Goal: Information Seeking & Learning: Check status

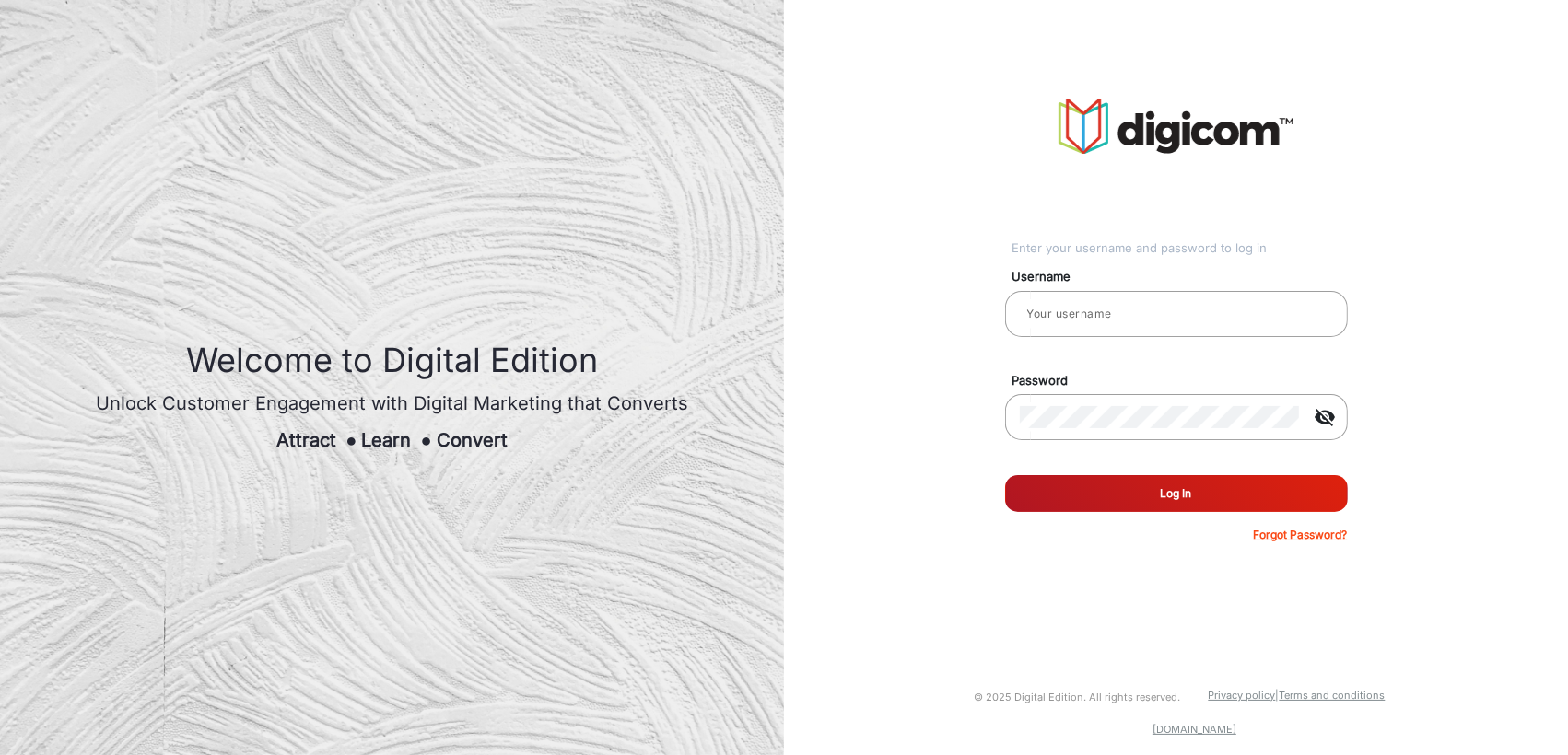
type input "[PERSON_NAME]"
click at [1138, 475] on button "Log In" at bounding box center [1176, 494] width 343 height 37
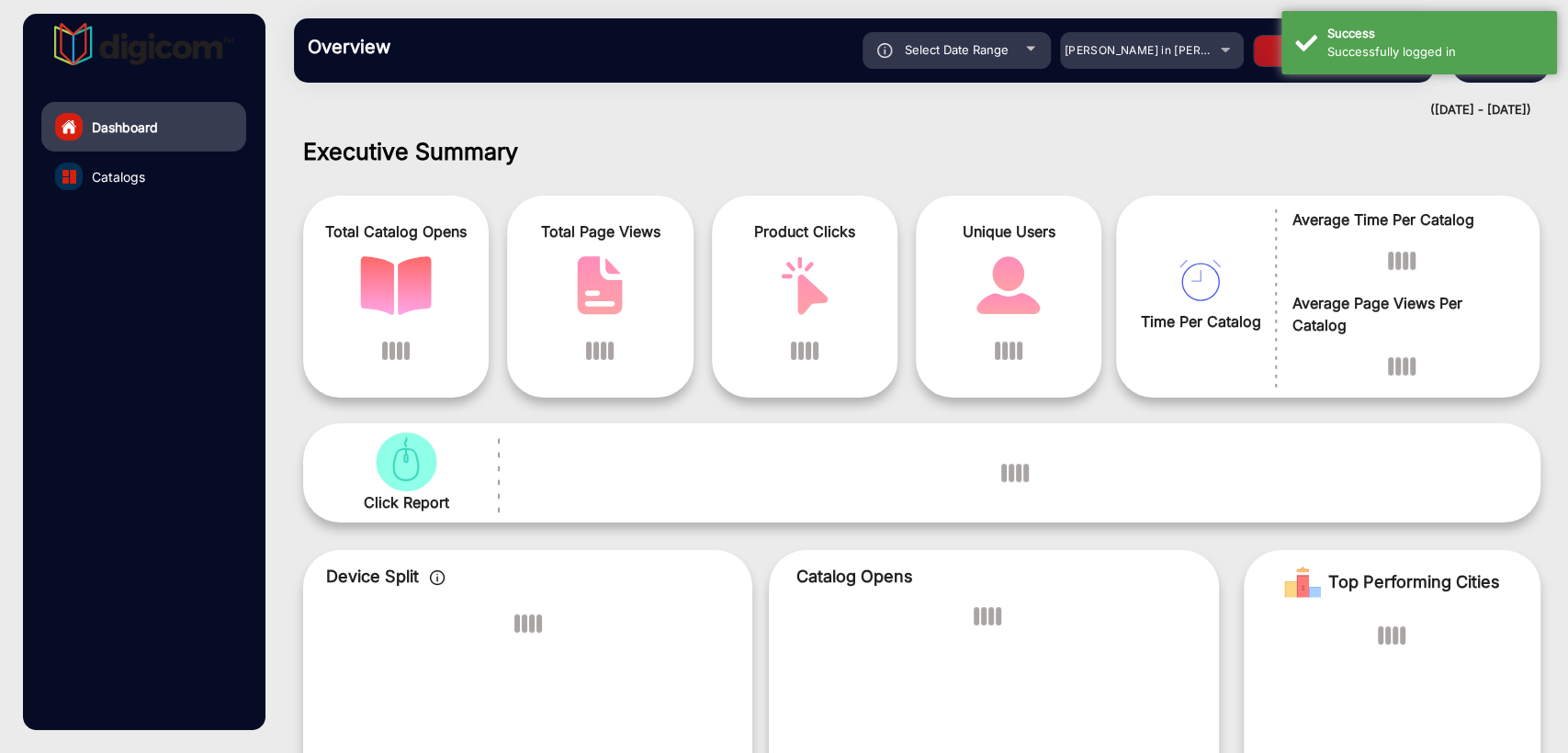
scroll to position [14, 0]
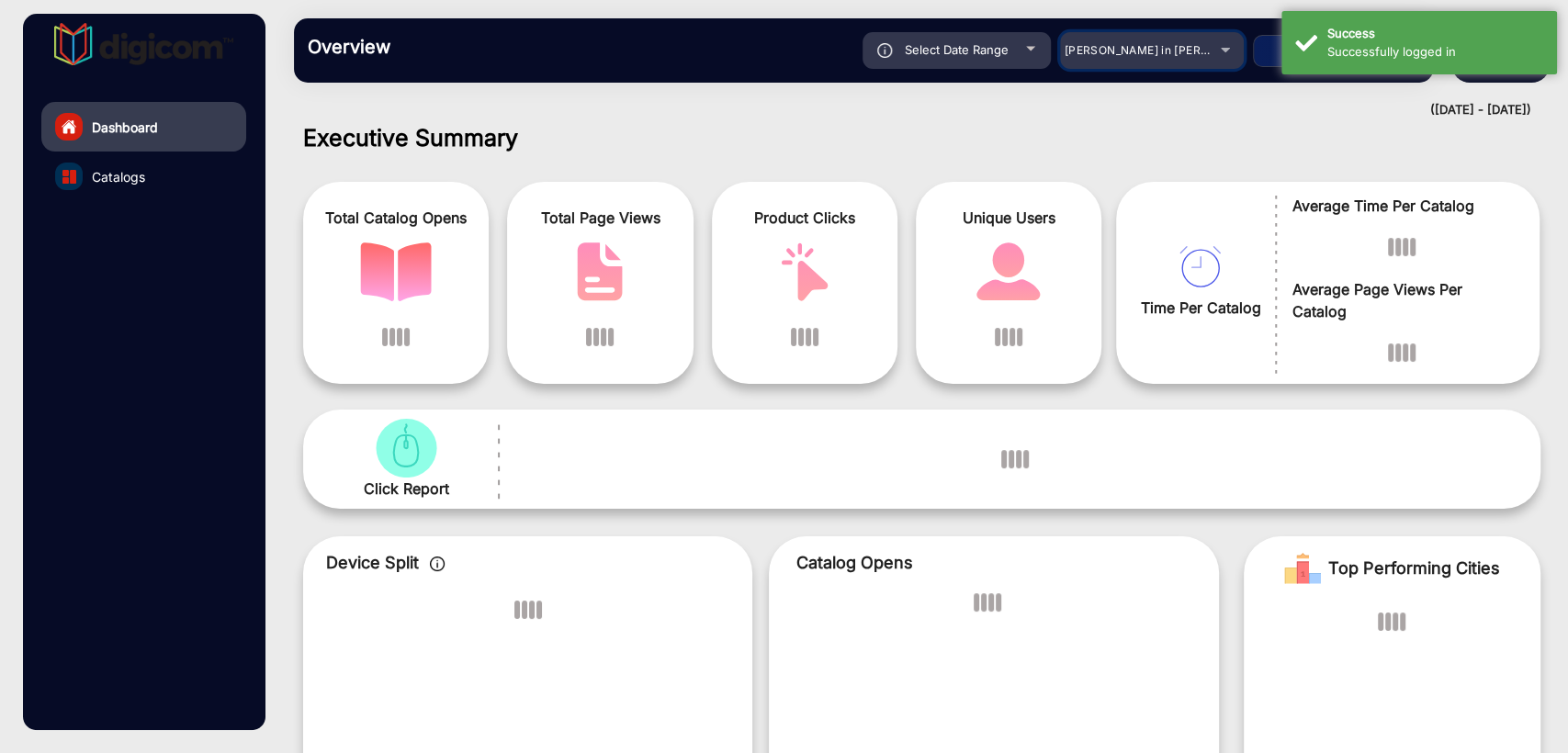
click at [1138, 56] on span "[PERSON_NAME] in [PERSON_NAME]" at bounding box center [1166, 50] width 203 height 14
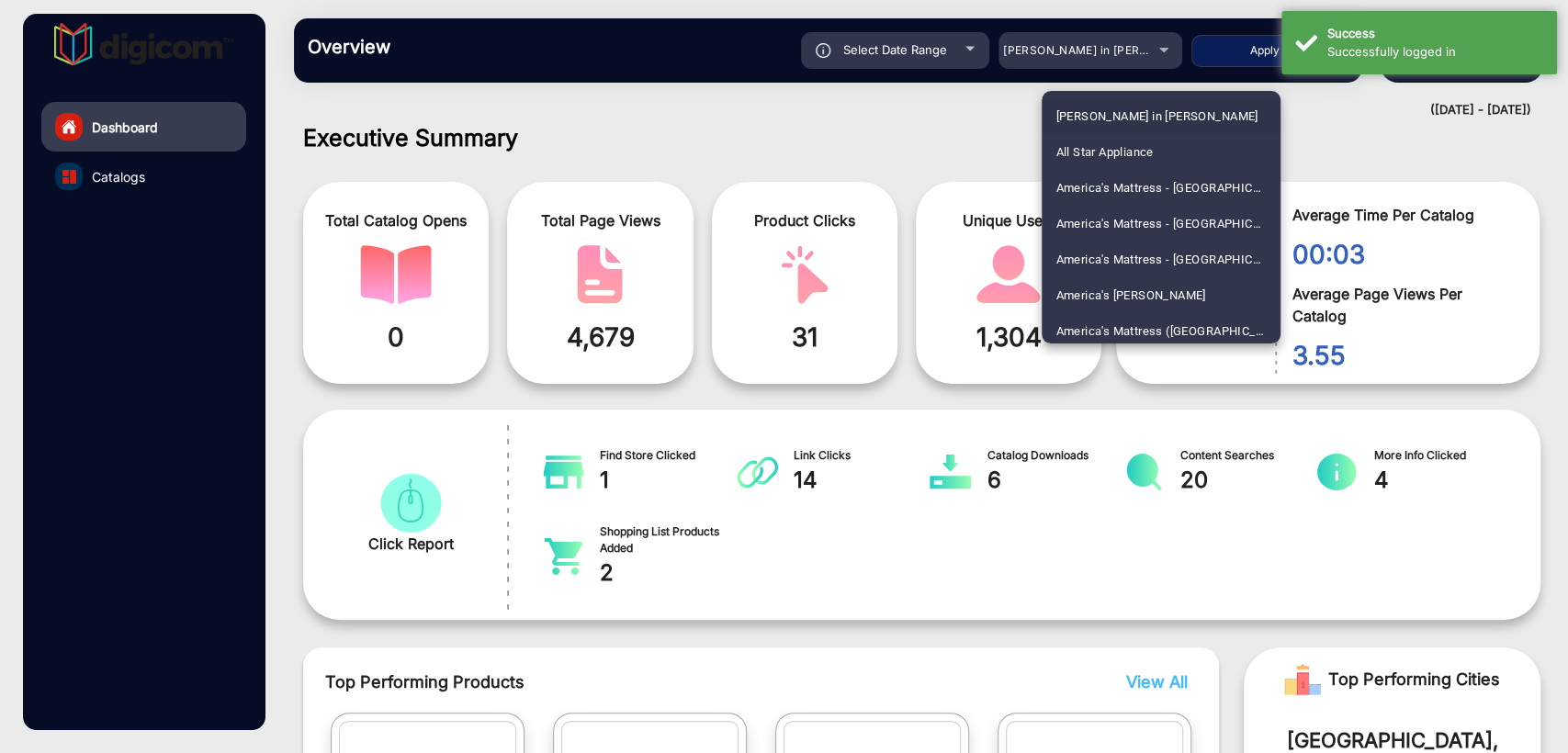
scroll to position [2548, 0]
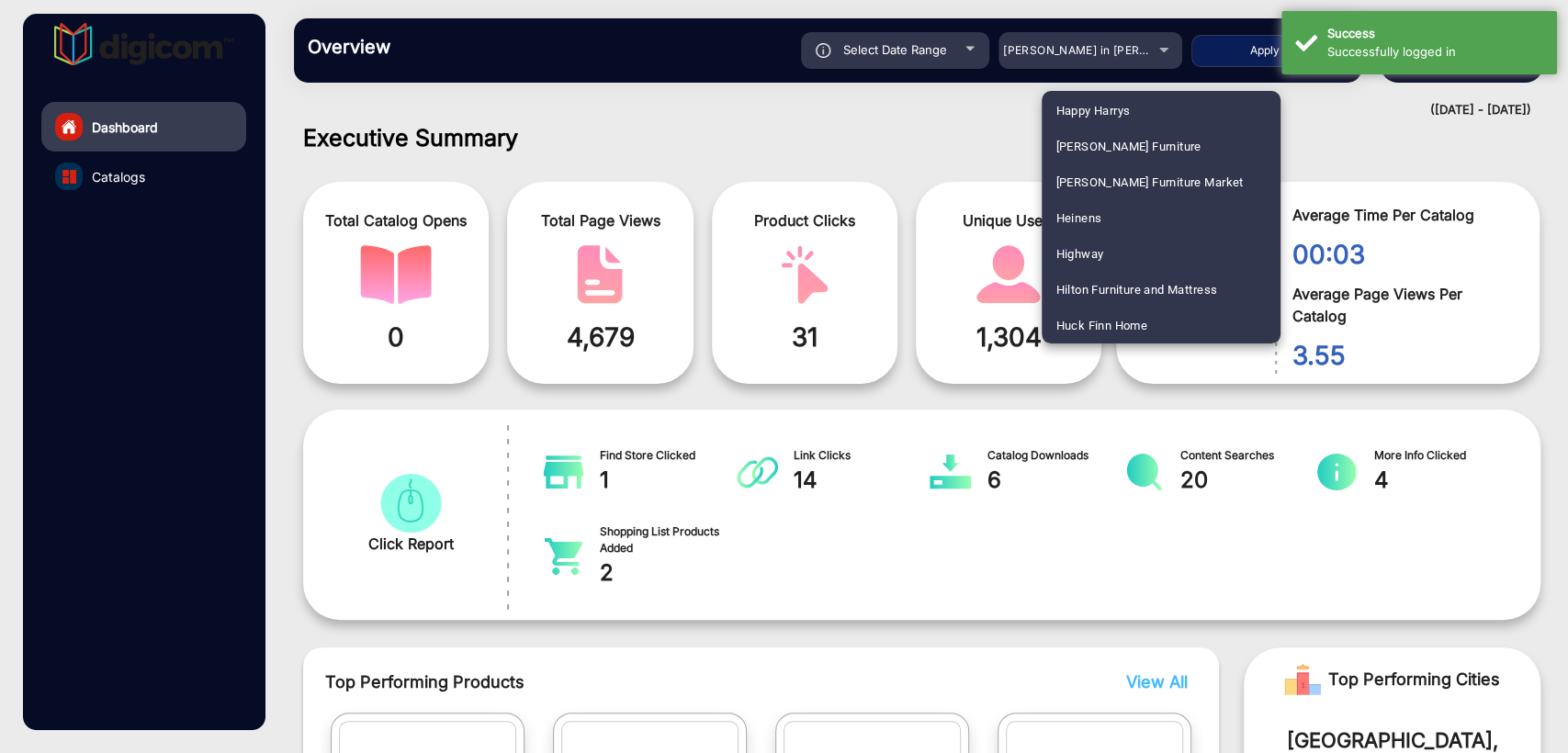
click at [1065, 208] on span "Heinens" at bounding box center [1079, 218] width 46 height 36
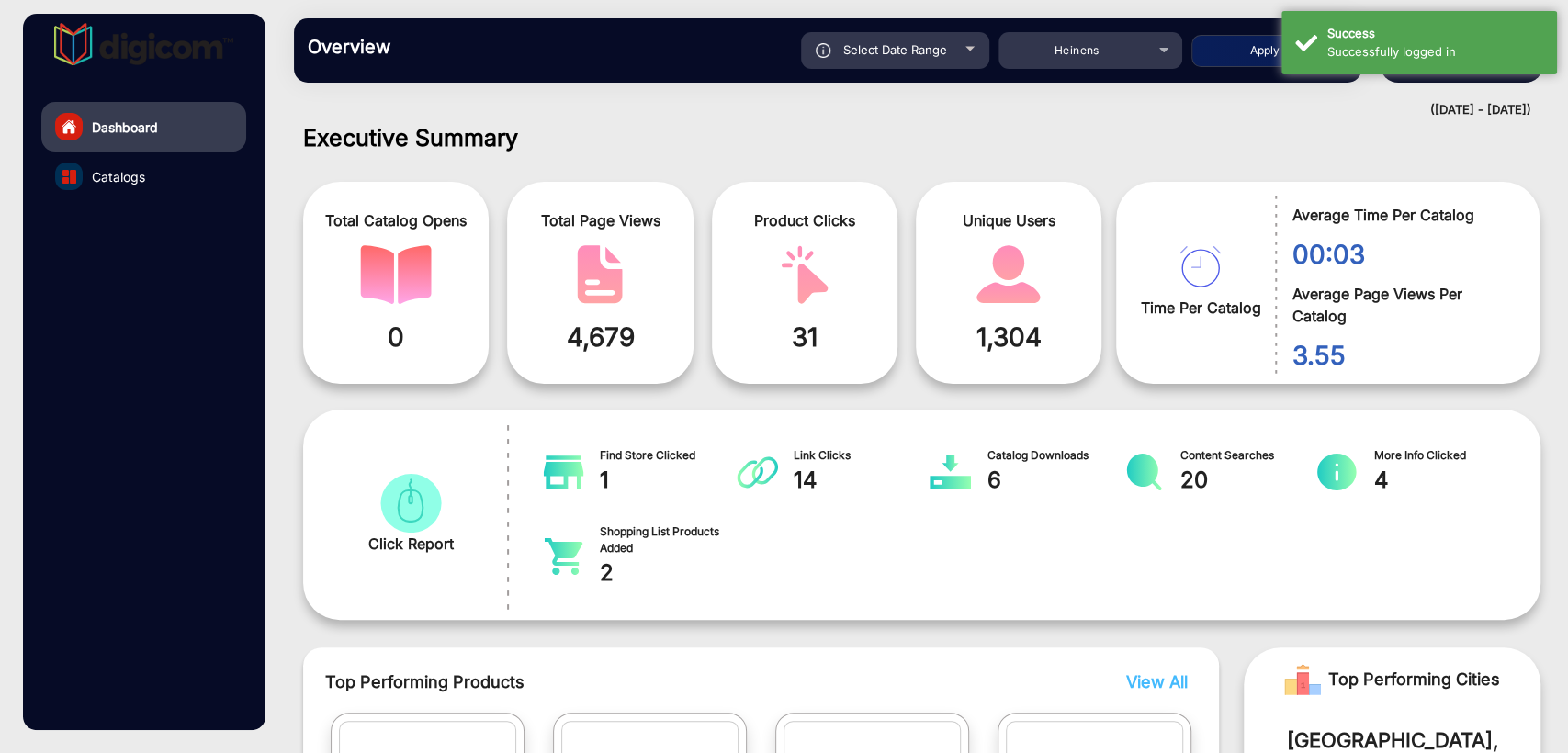
click at [862, 43] on span "Select Date Range" at bounding box center [894, 50] width 103 height 15
type input "9/16/2025"
type input "[DATE]"
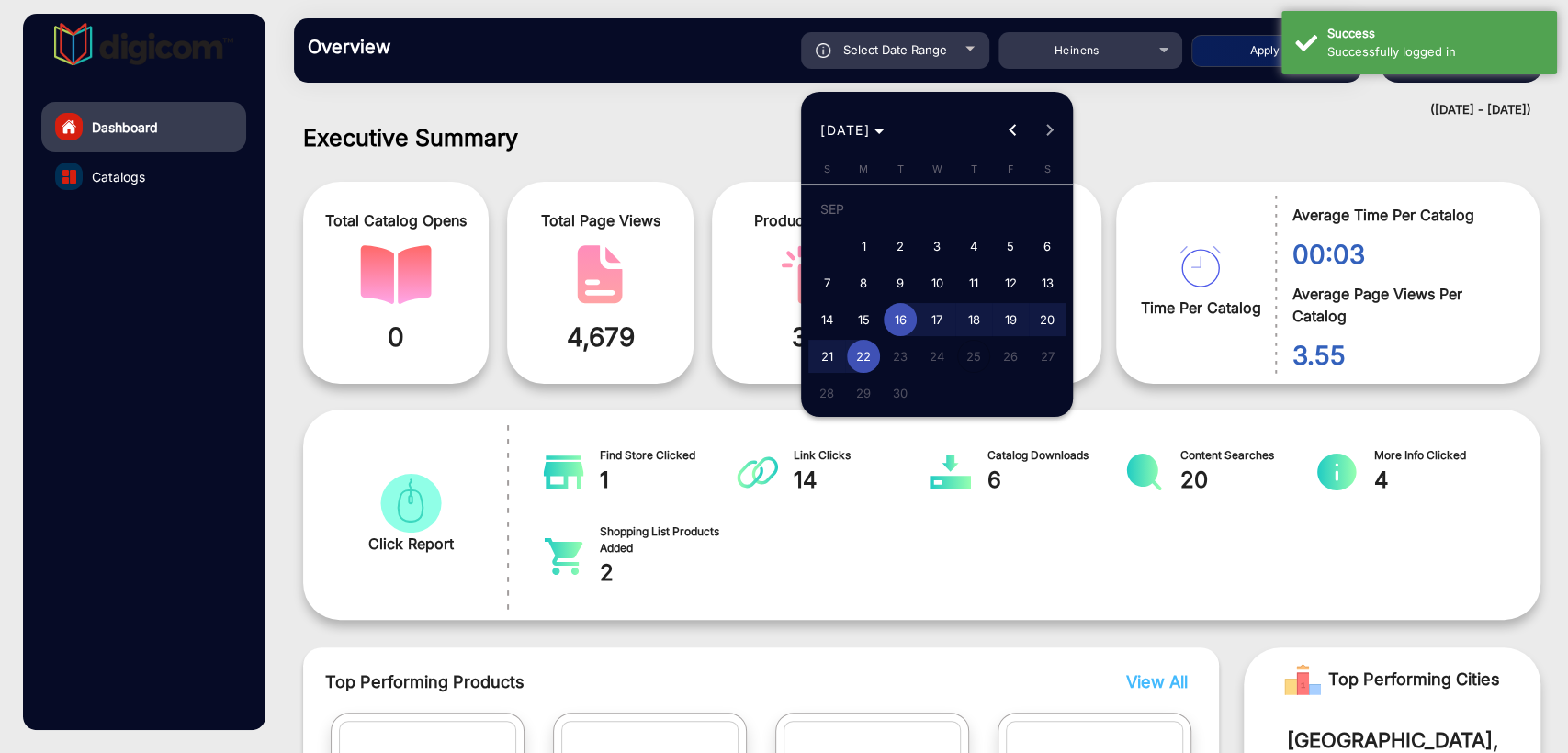
click at [864, 234] on span "1" at bounding box center [863, 246] width 33 height 33
type input "[DATE]"
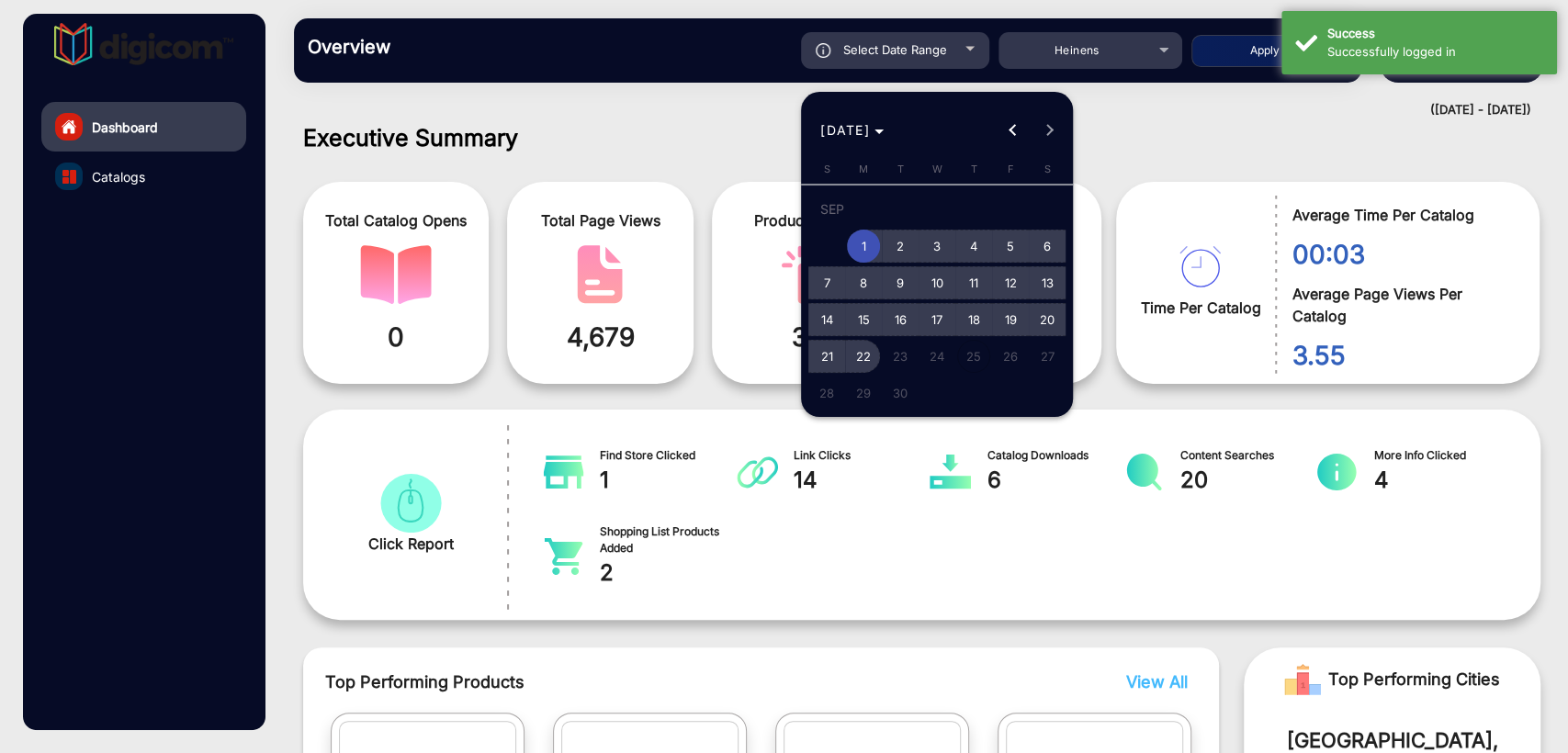
click at [862, 349] on span "22" at bounding box center [863, 357] width 33 height 33
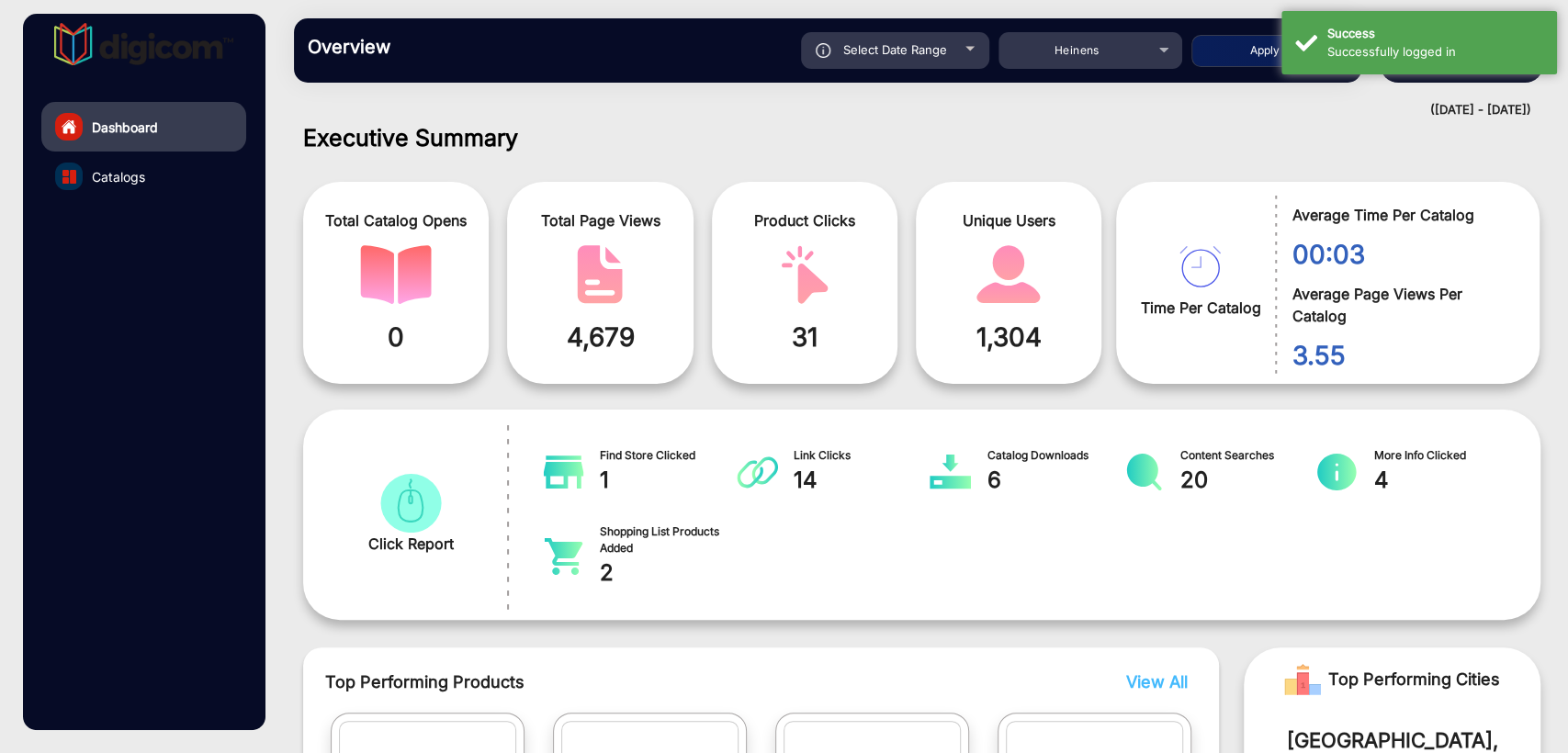
type input "[DATE]"
click at [1351, 59] on div "Successfully logged in" at bounding box center [1435, 53] width 216 height 18
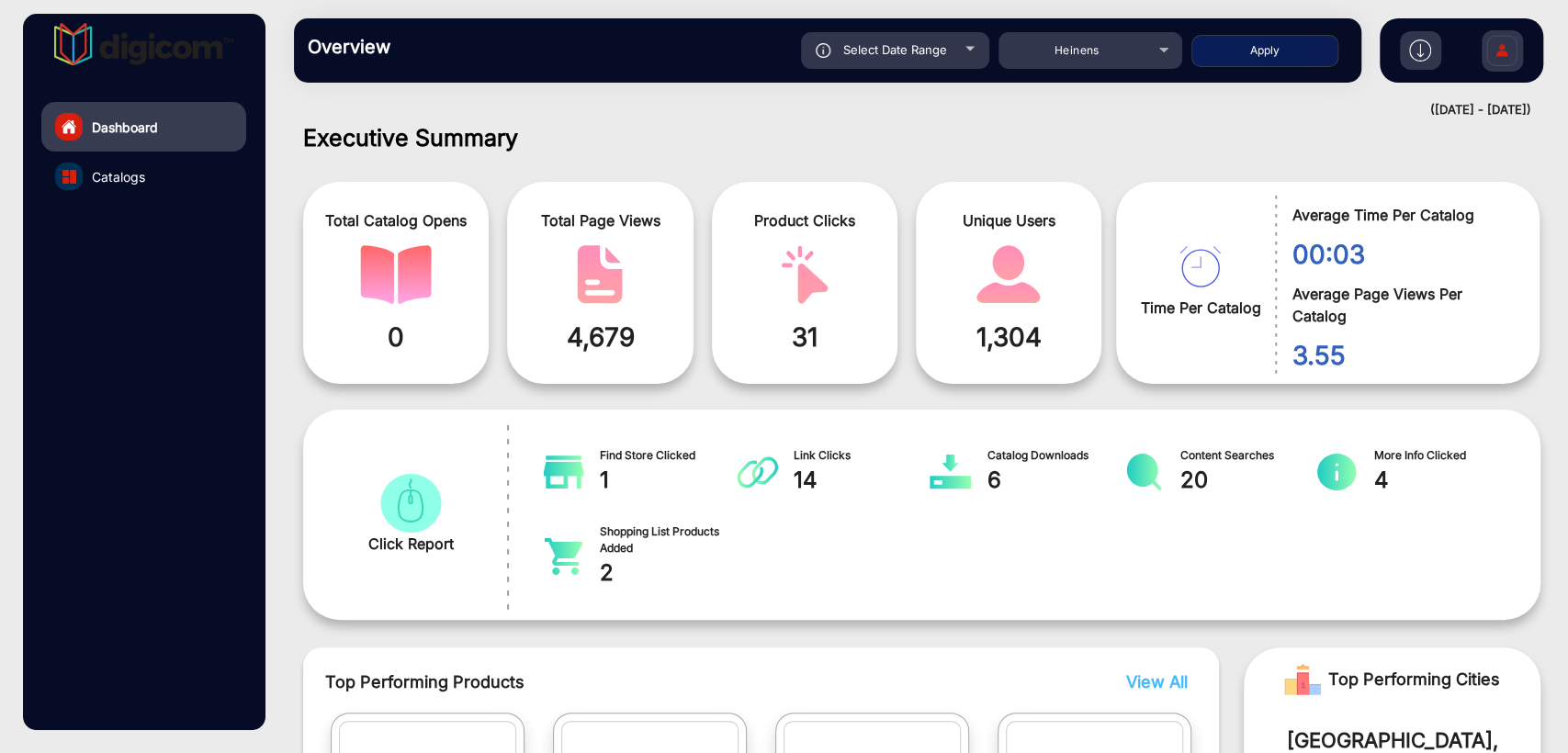
click at [1270, 61] on button "Apply" at bounding box center [1264, 51] width 147 height 32
type input "[DATE]"
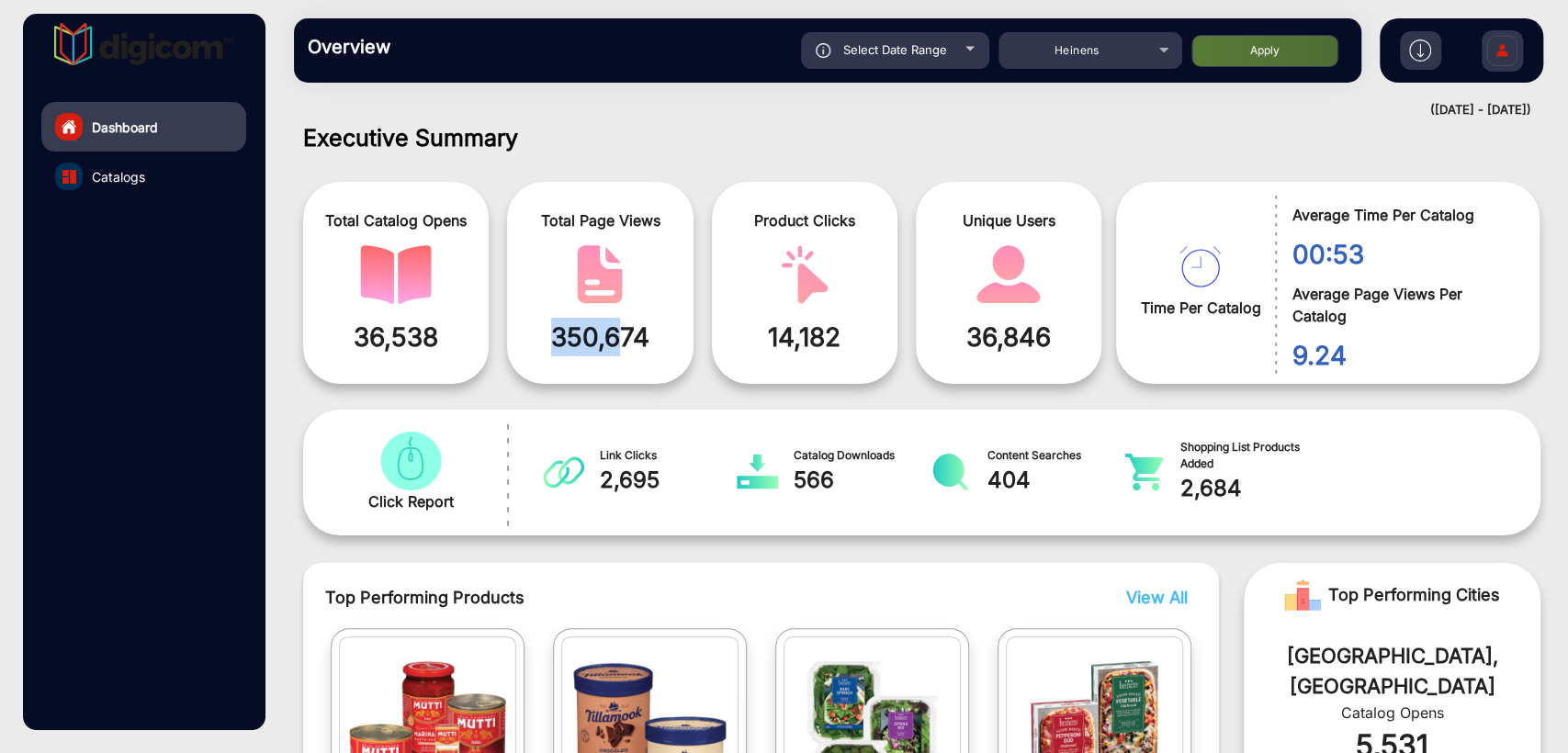
drag, startPoint x: 548, startPoint y: 335, endPoint x: 624, endPoint y: 337, distance: 76.0
click at [617, 339] on span "350,674" at bounding box center [600, 337] width 158 height 39
click at [676, 321] on span "350,674" at bounding box center [600, 337] width 158 height 39
drag, startPoint x: 549, startPoint y: 340, endPoint x: 690, endPoint y: 340, distance: 141.0
click at [690, 340] on div "Total Page Views 350,674" at bounding box center [600, 283] width 186 height 202
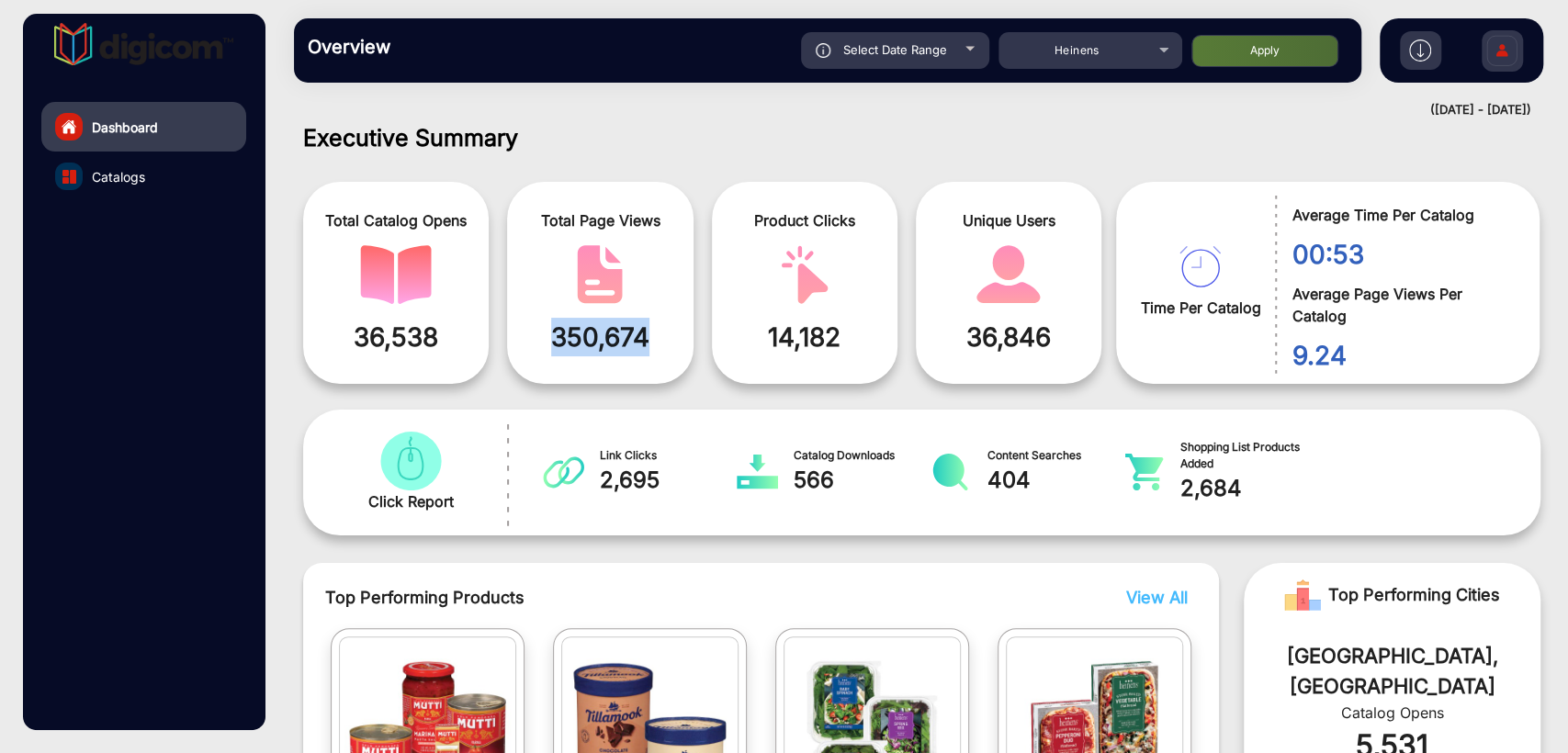
copy span "350,674"
click at [772, 107] on div "([DATE] - [DATE])" at bounding box center [903, 110] width 1256 height 18
click at [534, 134] on h1 "Executive Summary" at bounding box center [921, 138] width 1237 height 28
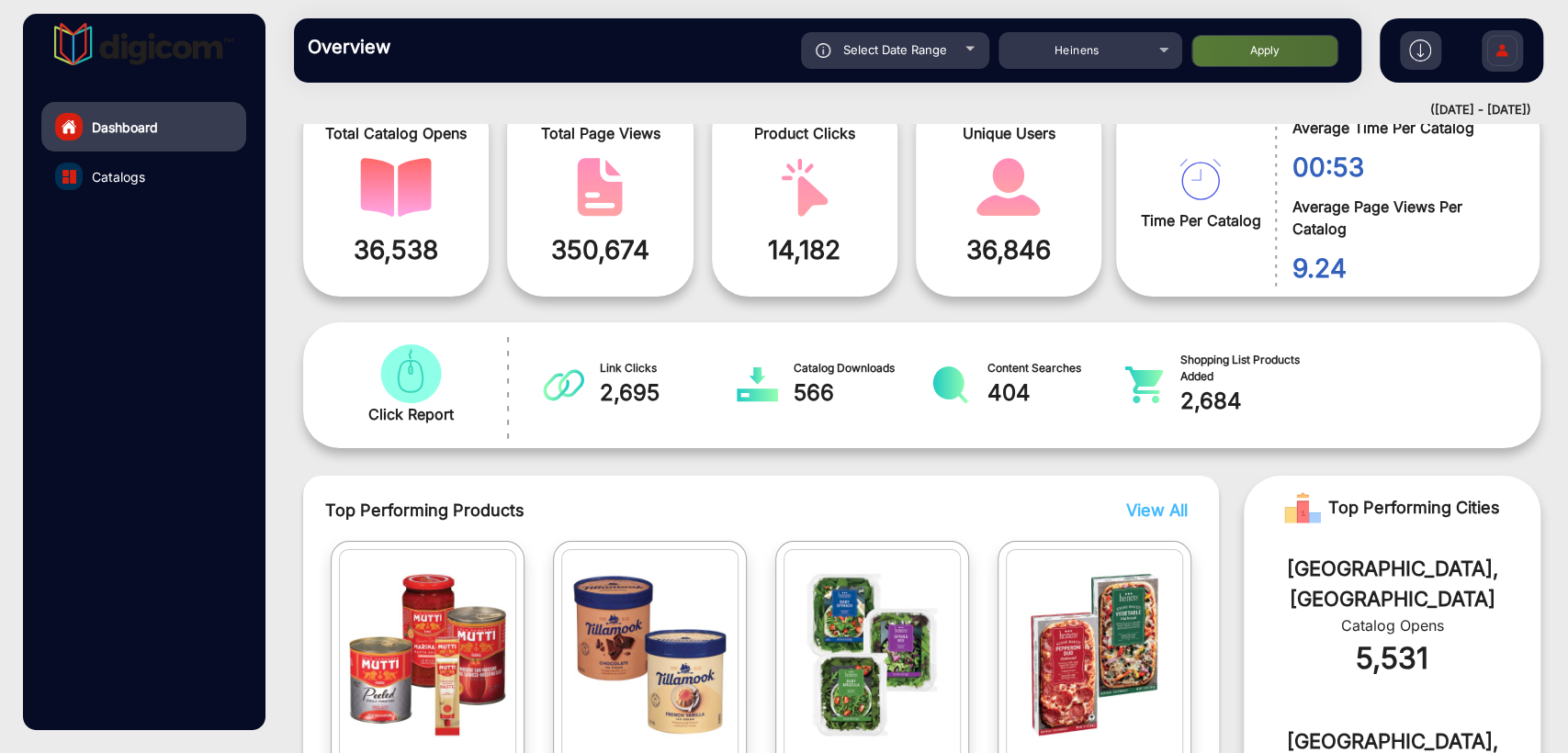
scroll to position [0, 0]
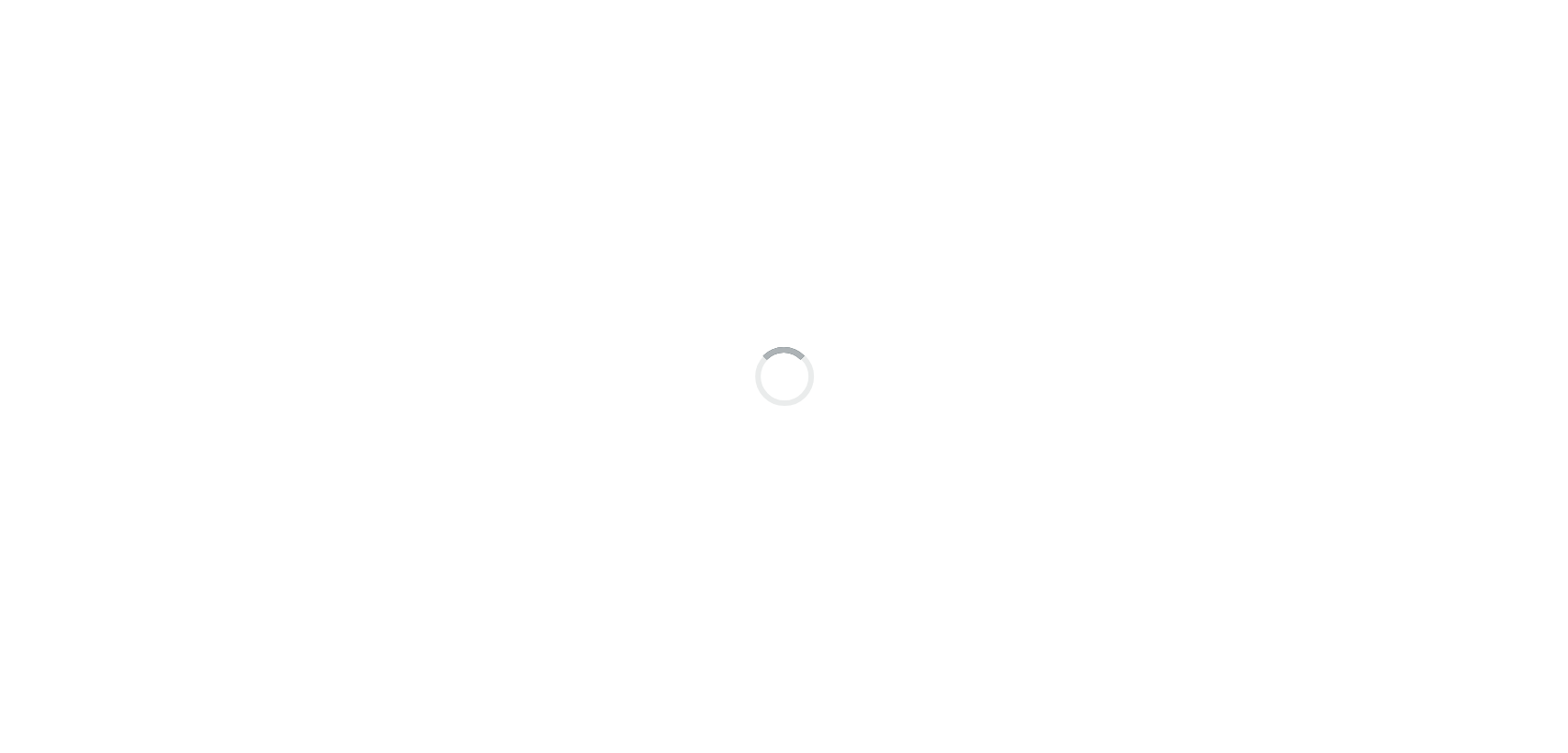
scroll to position [14, 0]
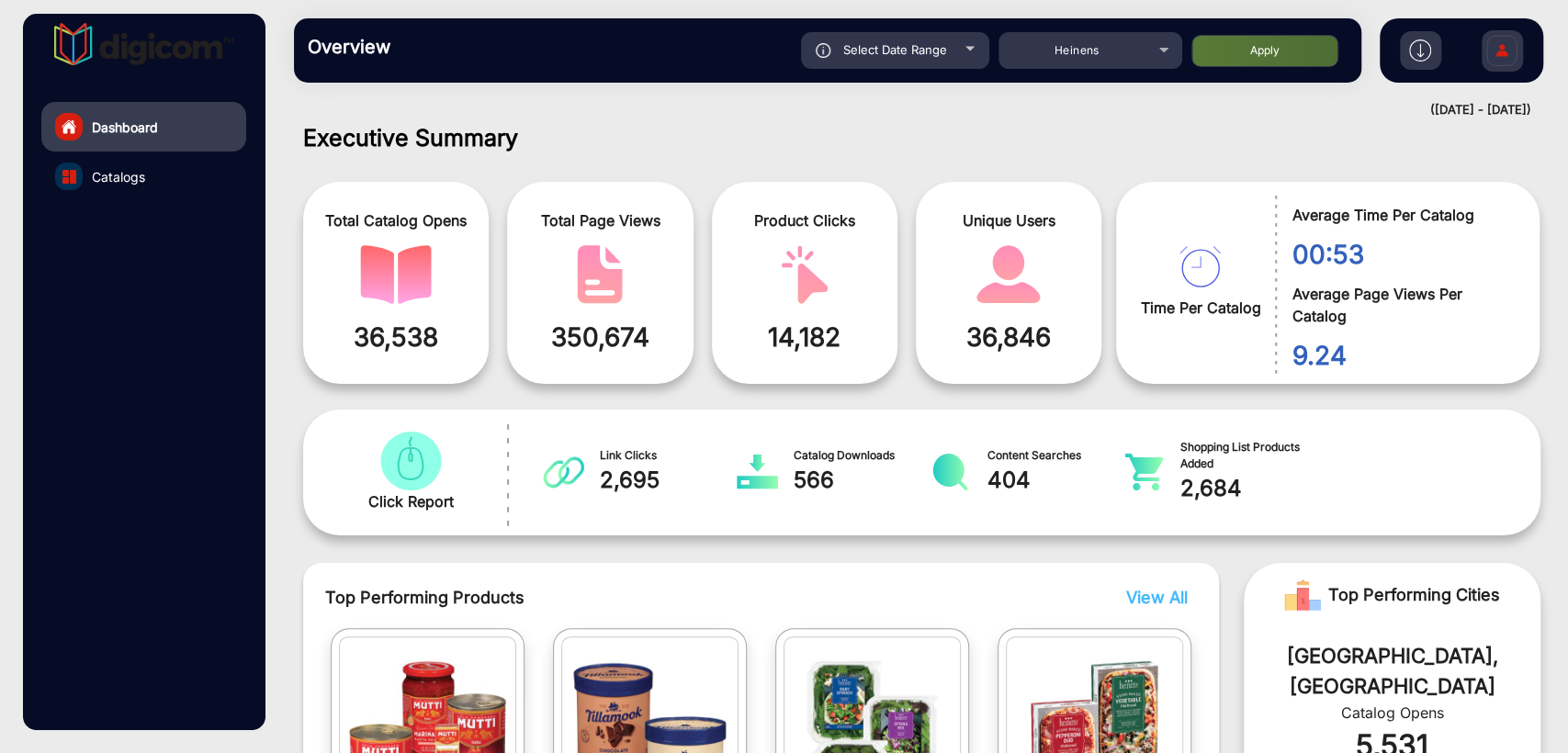
click at [190, 261] on div "Dashboard Catalogs" at bounding box center [143, 371] width 241 height 716
click at [890, 49] on span "Select Date Range" at bounding box center [894, 50] width 103 height 15
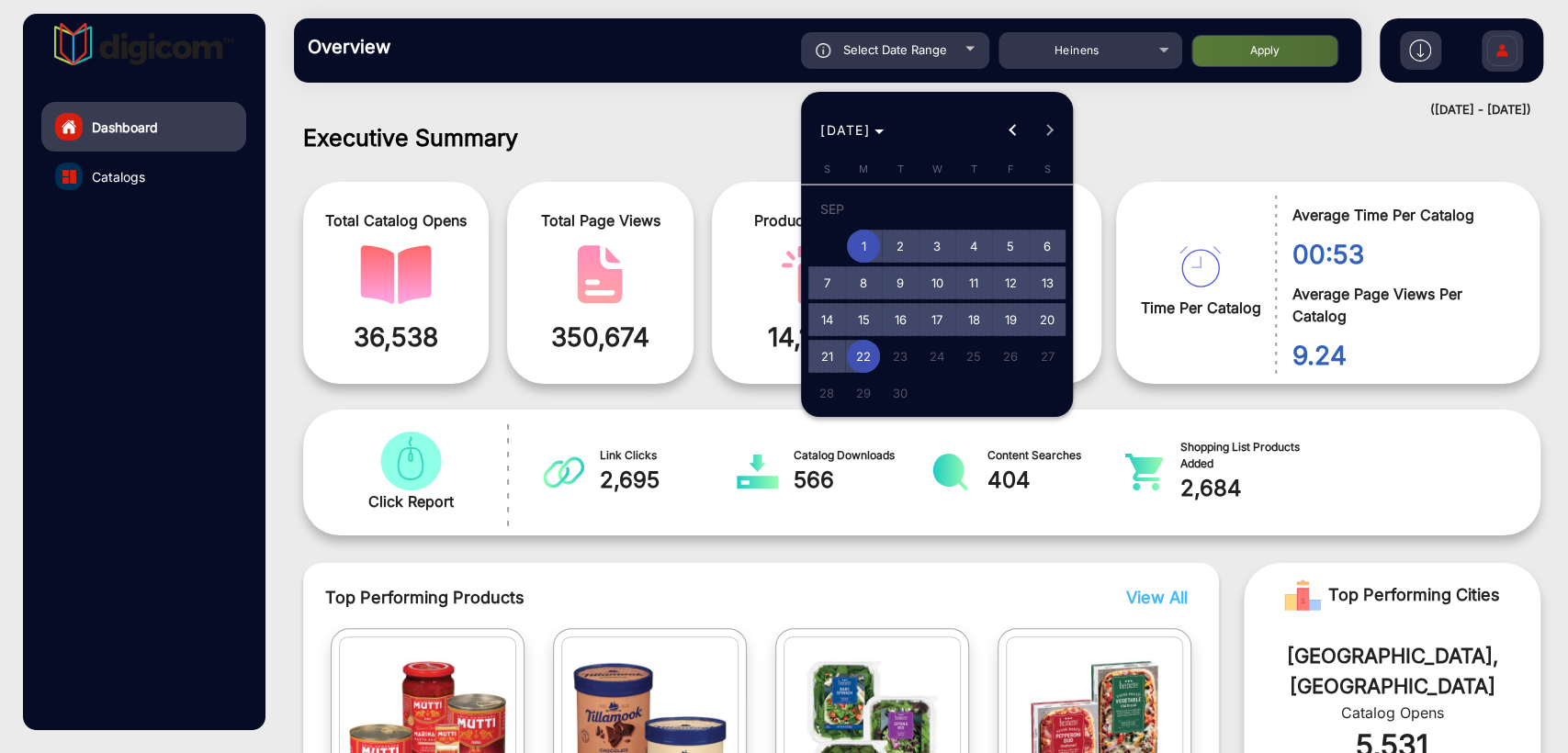
click at [865, 353] on span "22" at bounding box center [863, 357] width 33 height 33
type input "[DATE]"
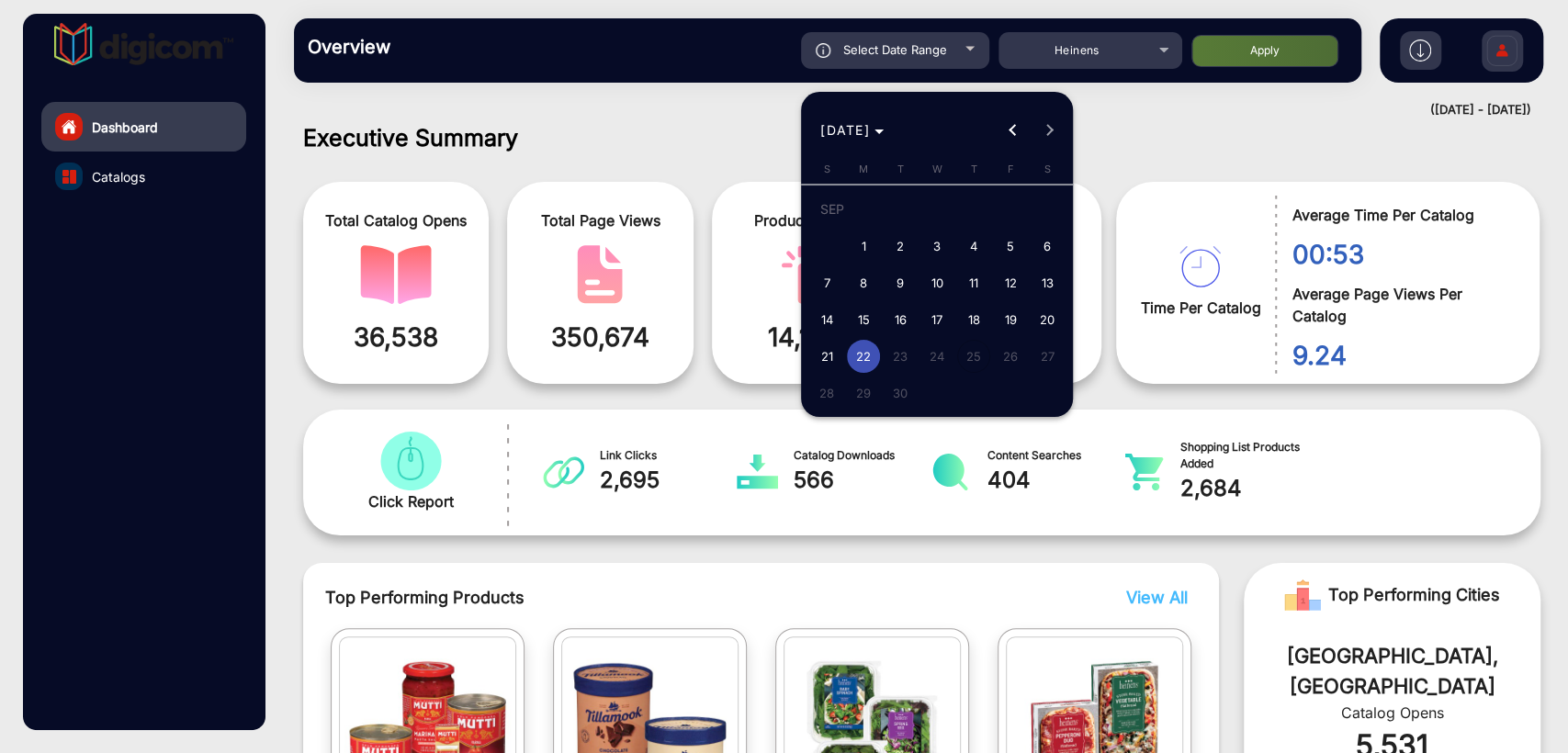
click at [865, 353] on span "22" at bounding box center [863, 357] width 33 height 33
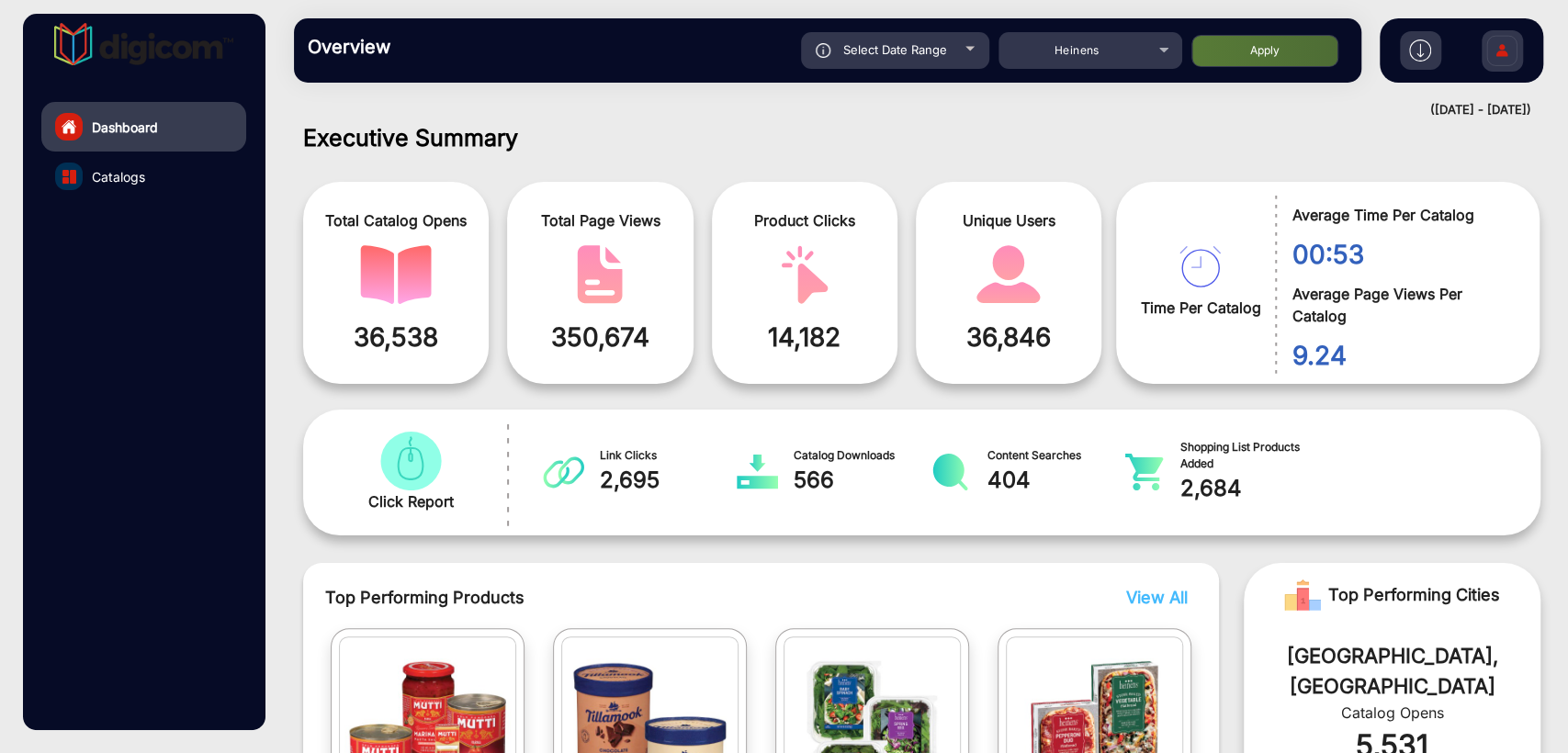
type input "[DATE]"
click at [896, 43] on span "Select Date Range" at bounding box center [894, 50] width 103 height 15
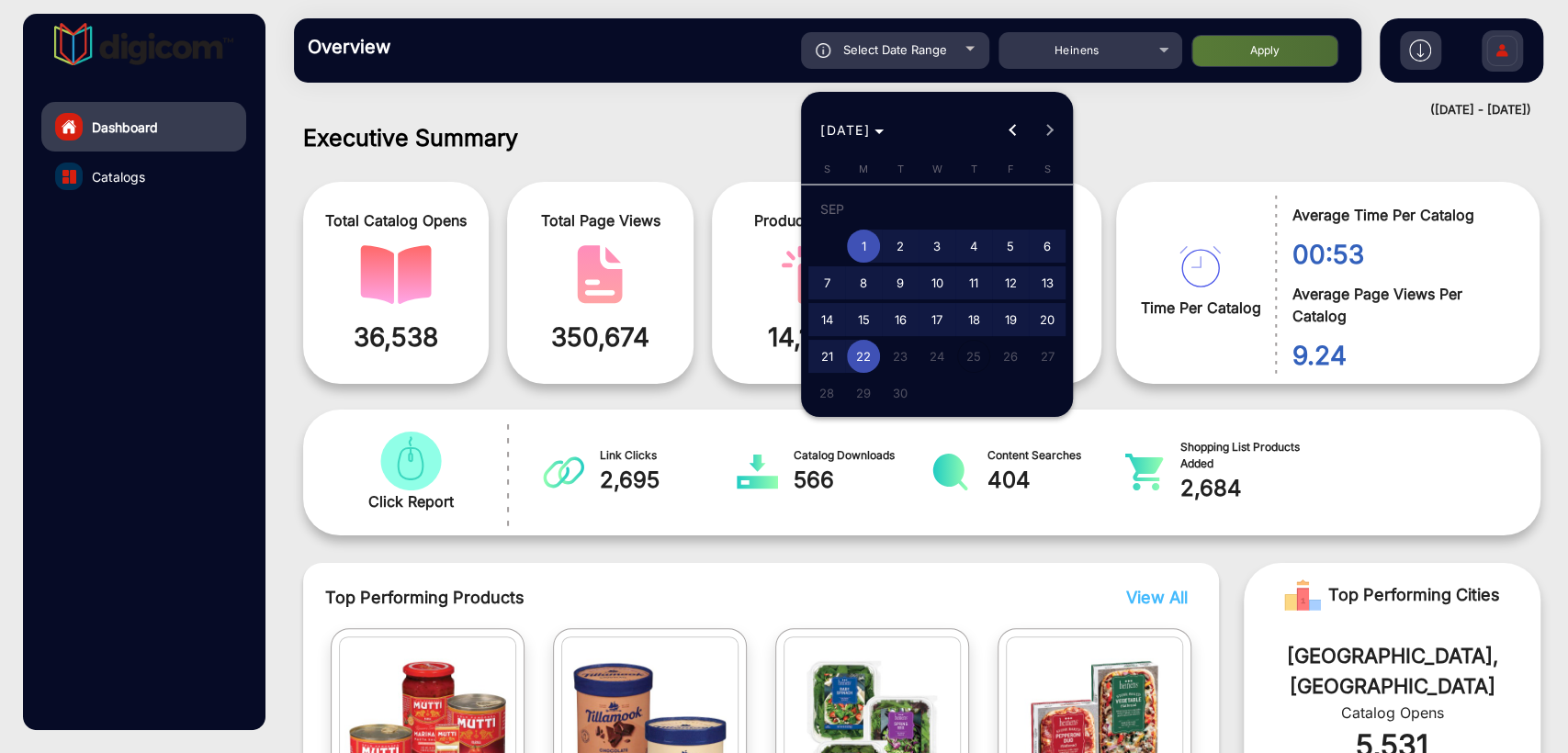
click at [867, 358] on span "22" at bounding box center [863, 357] width 33 height 33
type input "[DATE]"
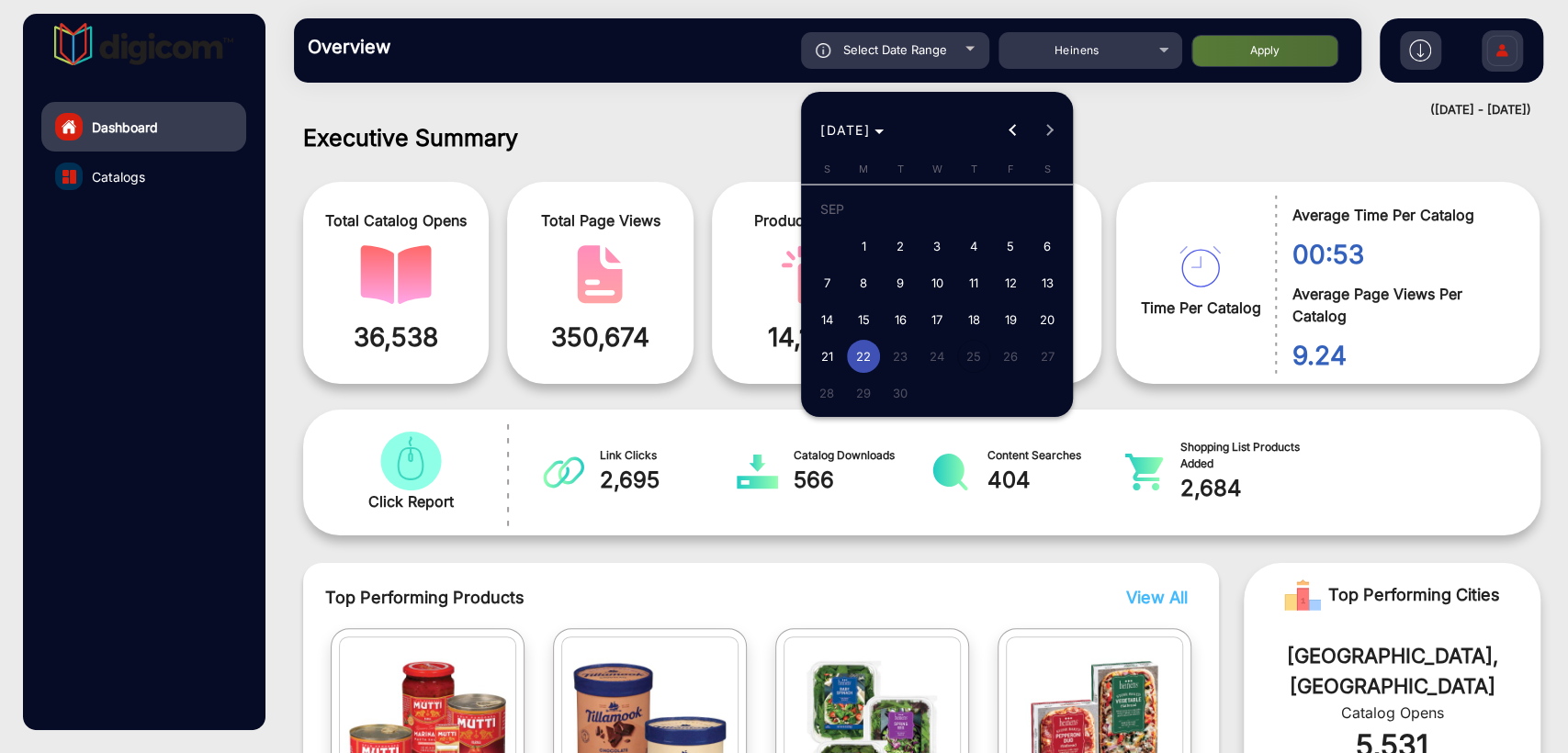
click at [867, 358] on span "22" at bounding box center [863, 357] width 33 height 33
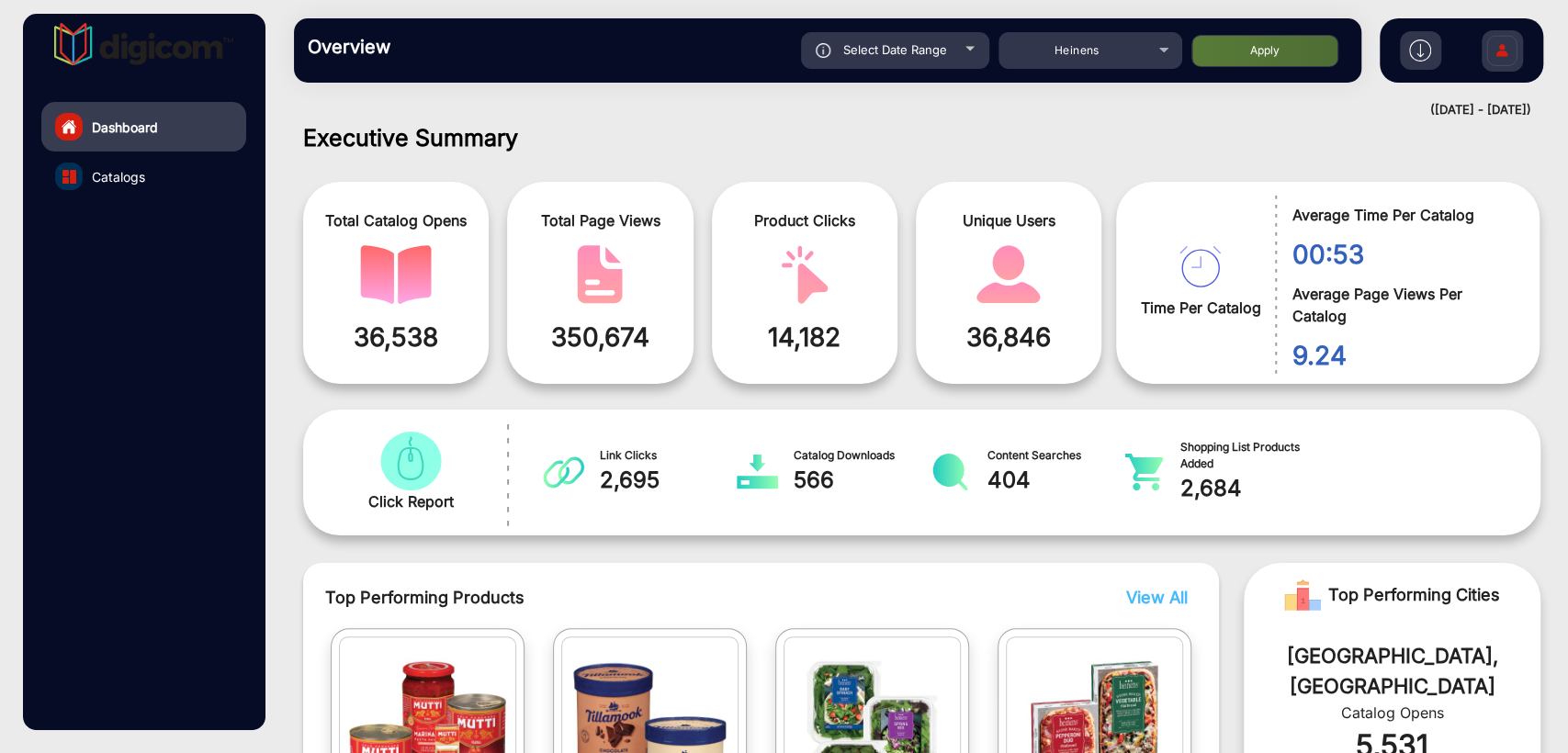
type input "[DATE]"
click at [1263, 52] on button "Apply" at bounding box center [1264, 51] width 147 height 32
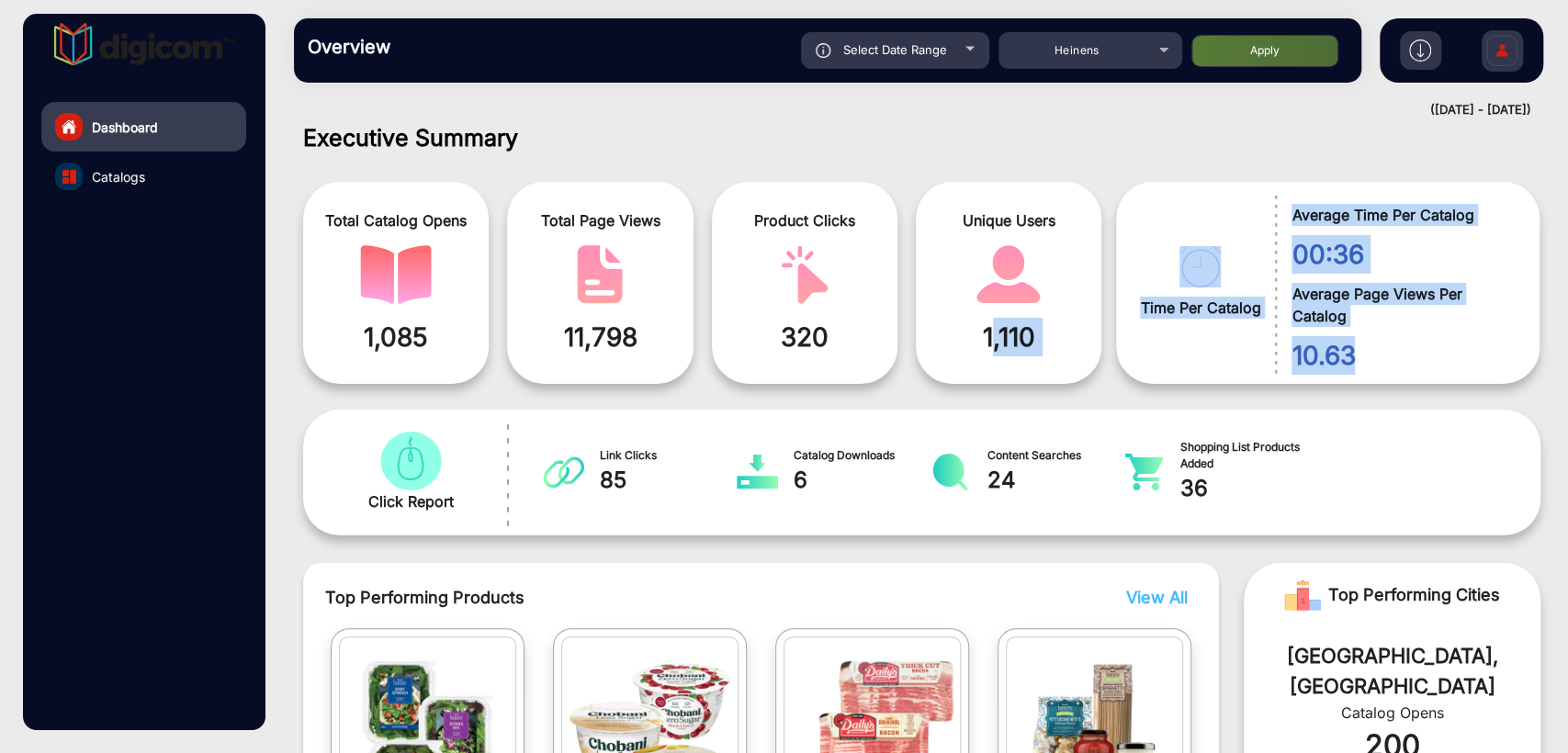
drag, startPoint x: 1362, startPoint y: 348, endPoint x: 982, endPoint y: 340, distance: 380.1
click at [982, 340] on div "Total Catalog Opens 1,085 Total Page Views 11,798 Product Clicks 320 Unique Use…" at bounding box center [921, 275] width 1265 height 234
click at [1566, 334] on div "Executive Summary Total Catalog Opens 1,085 Total Page Views 11,798 Product Cli…" at bounding box center [921, 439] width 1292 height 630
click at [1499, 340] on span "10.63" at bounding box center [1401, 356] width 221 height 39
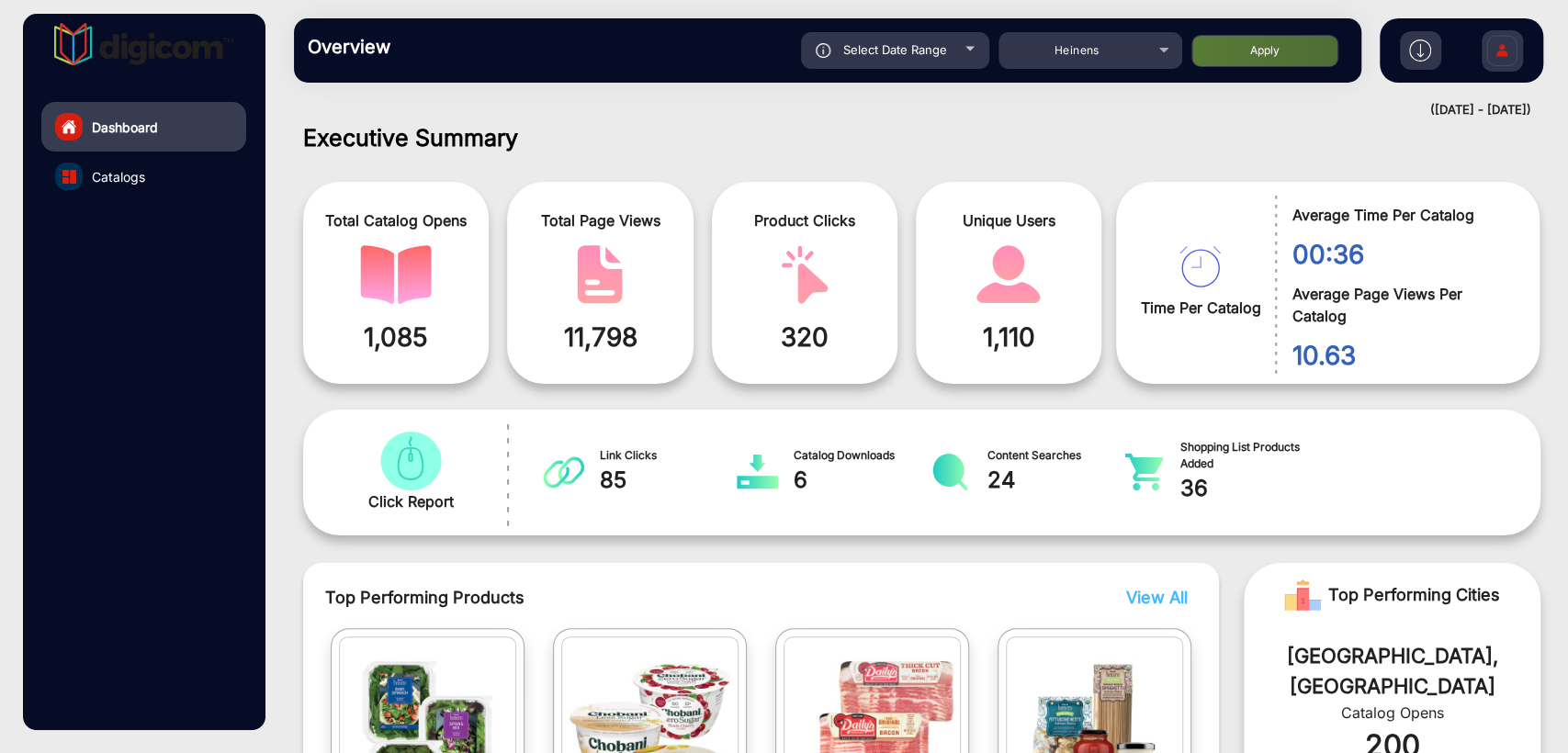
click at [871, 55] on span "Select Date Range" at bounding box center [894, 50] width 103 height 15
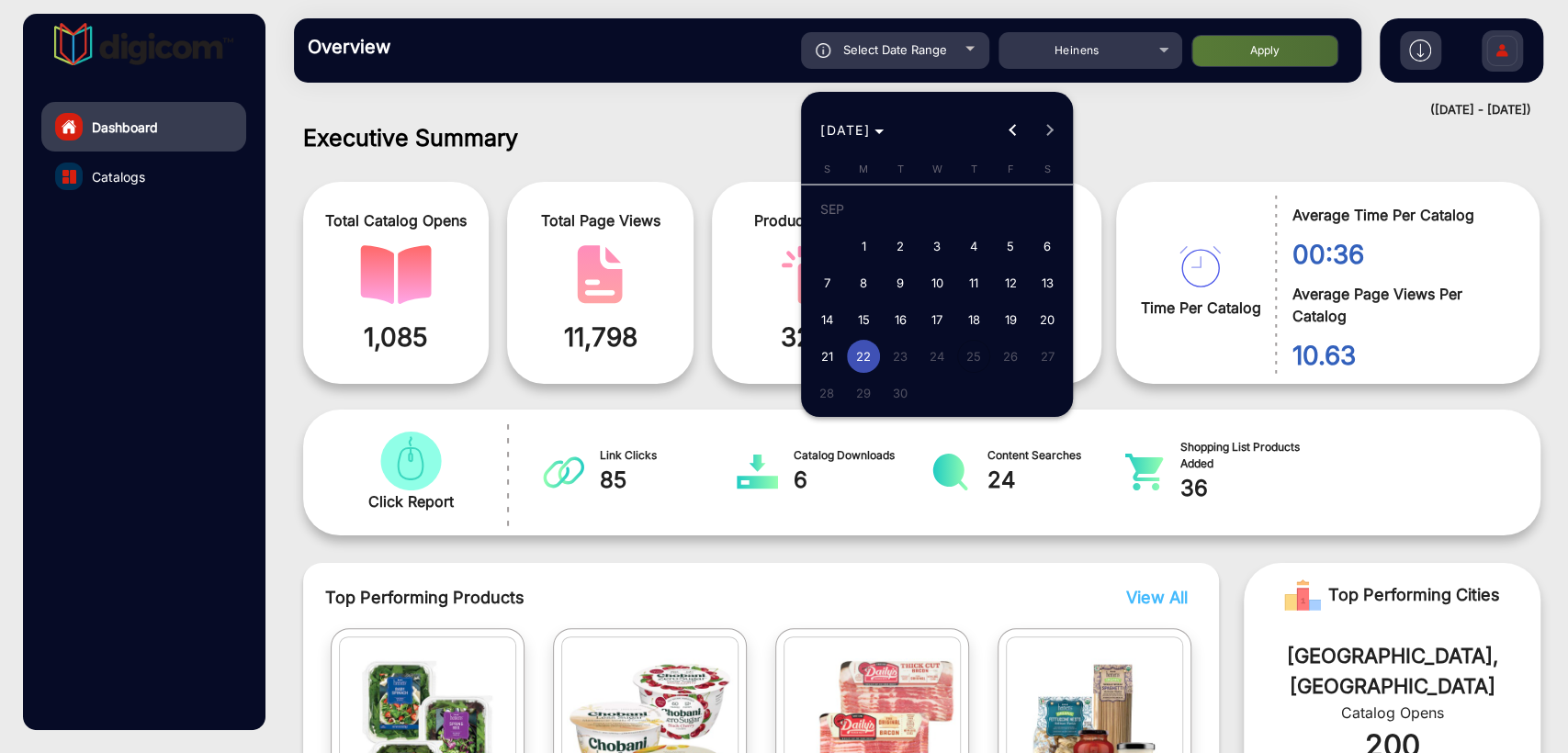
click at [936, 284] on span "10" at bounding box center [937, 283] width 33 height 33
type input "9/10/2025"
click at [936, 284] on span "10" at bounding box center [937, 283] width 33 height 33
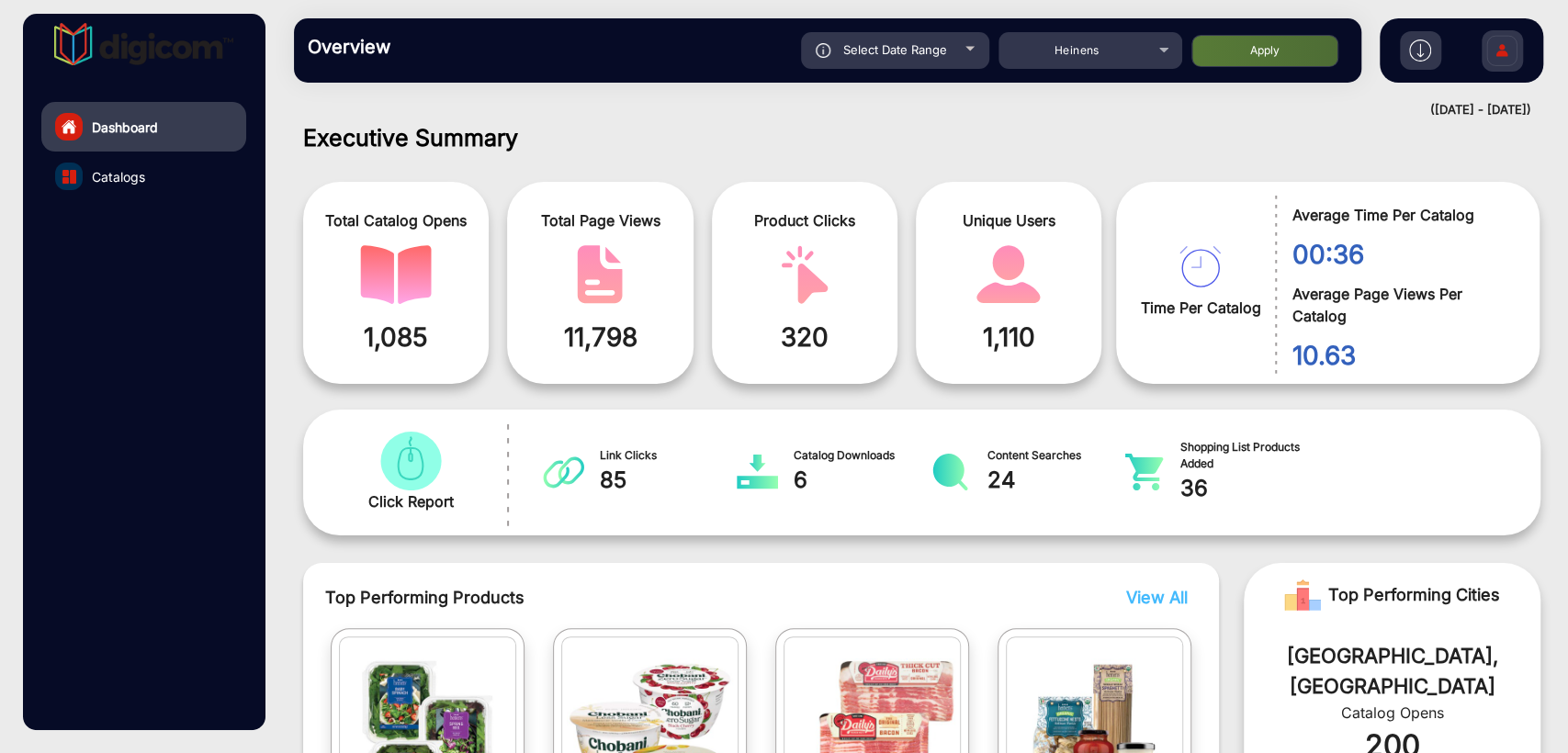
type input "9/10/2025"
click at [1259, 42] on button "Apply" at bounding box center [1264, 51] width 147 height 32
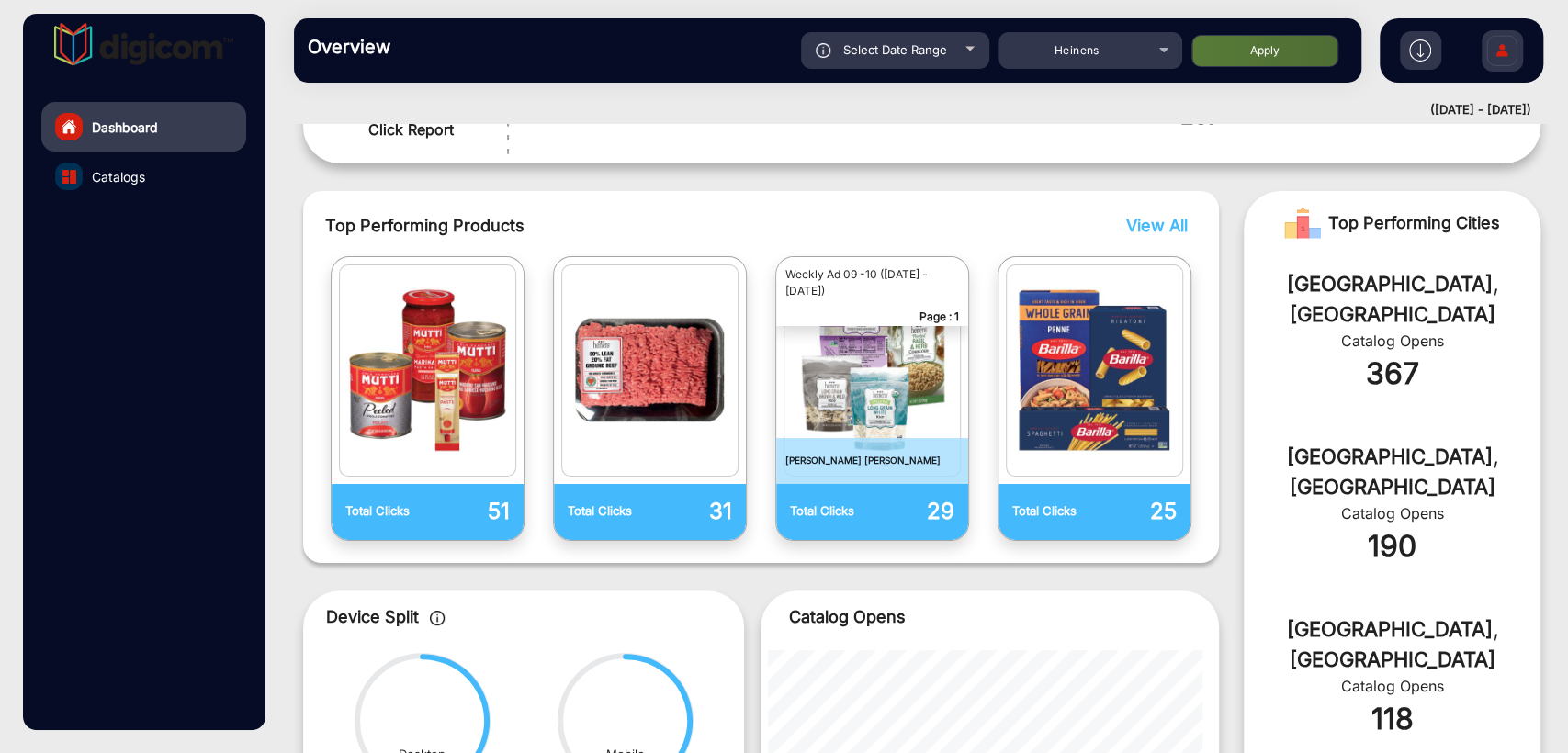
scroll to position [421, 0]
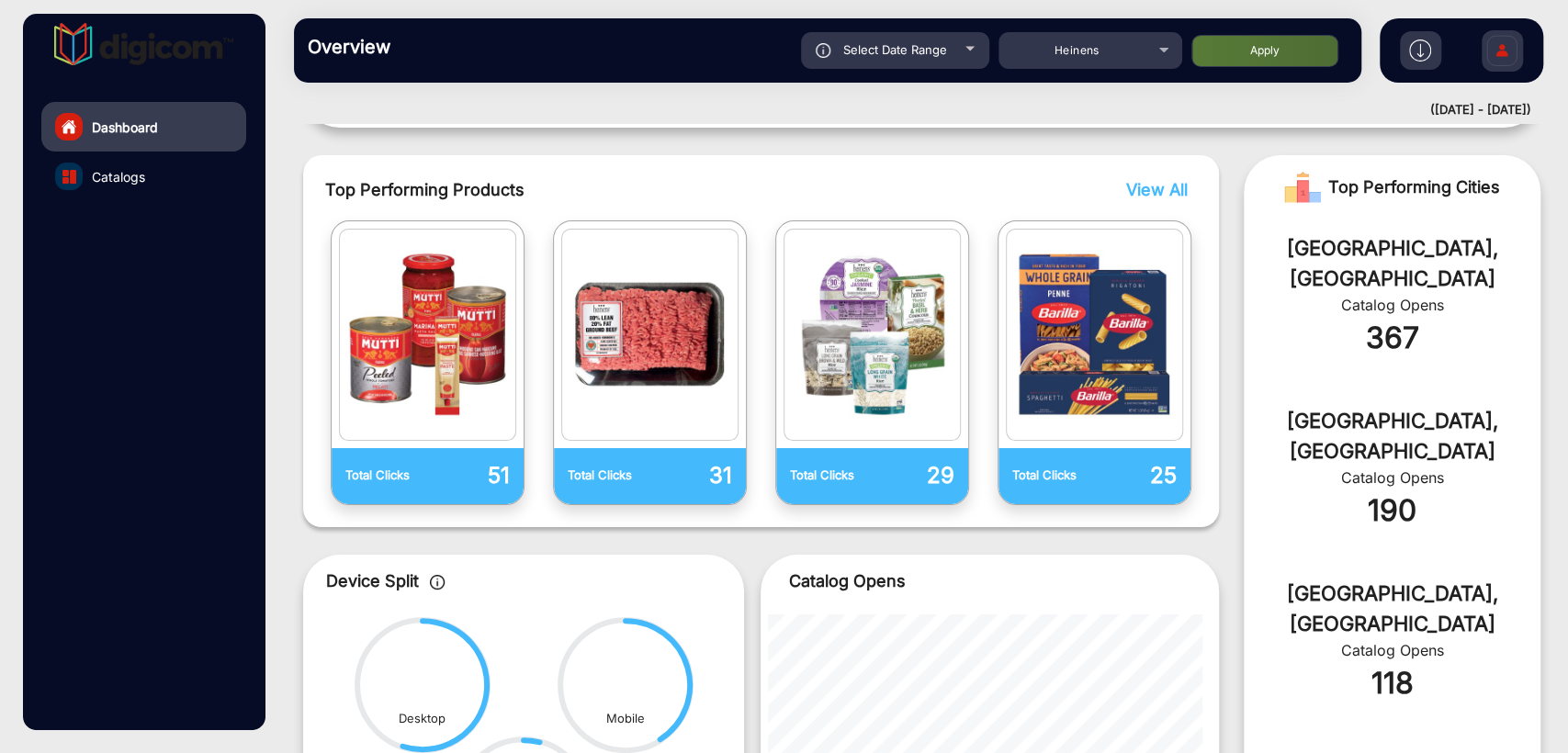
click at [1145, 186] on span "View All" at bounding box center [1157, 189] width 62 height 19
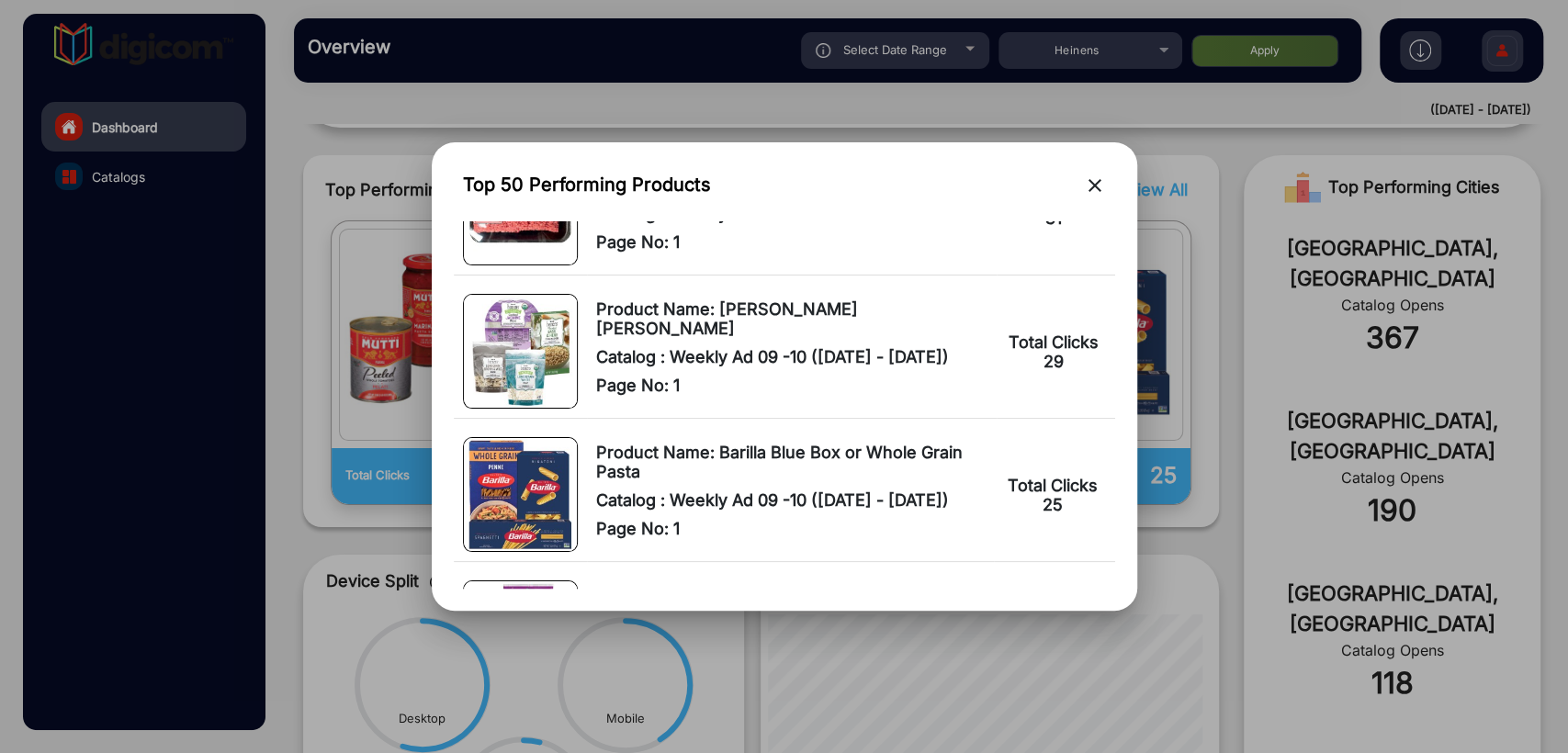
scroll to position [272, 0]
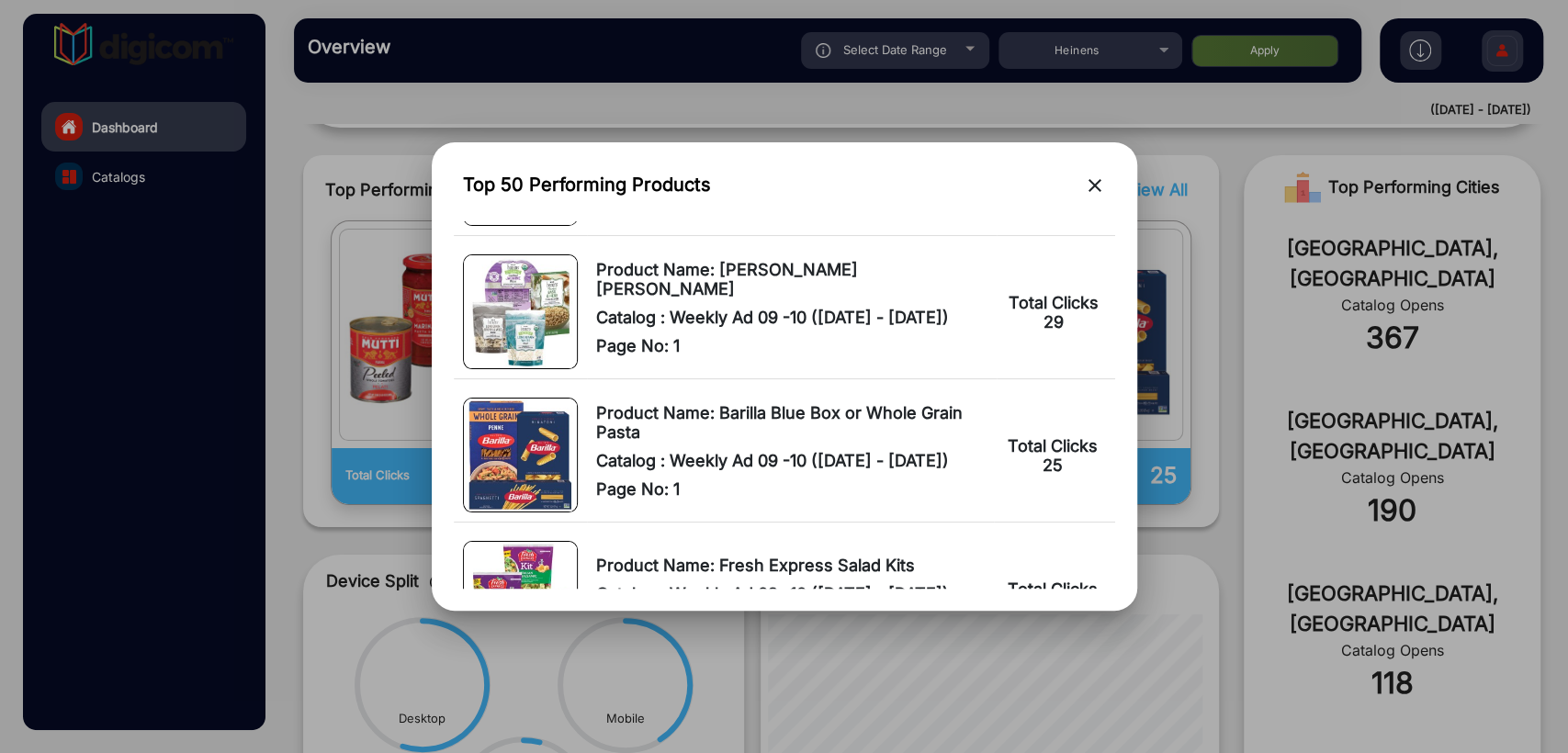
click at [1092, 182] on mat-icon "close" at bounding box center [1095, 186] width 22 height 22
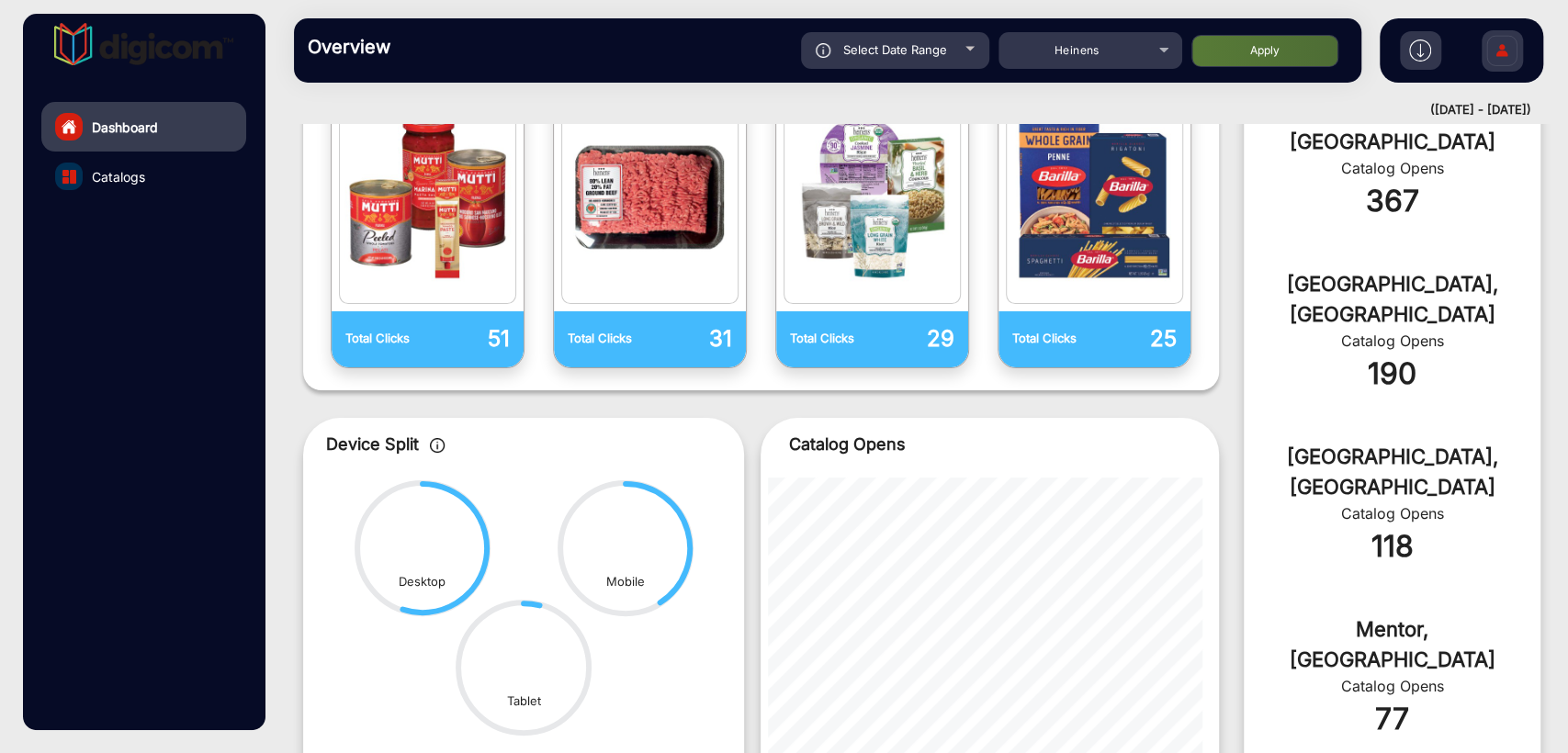
scroll to position [765, 0]
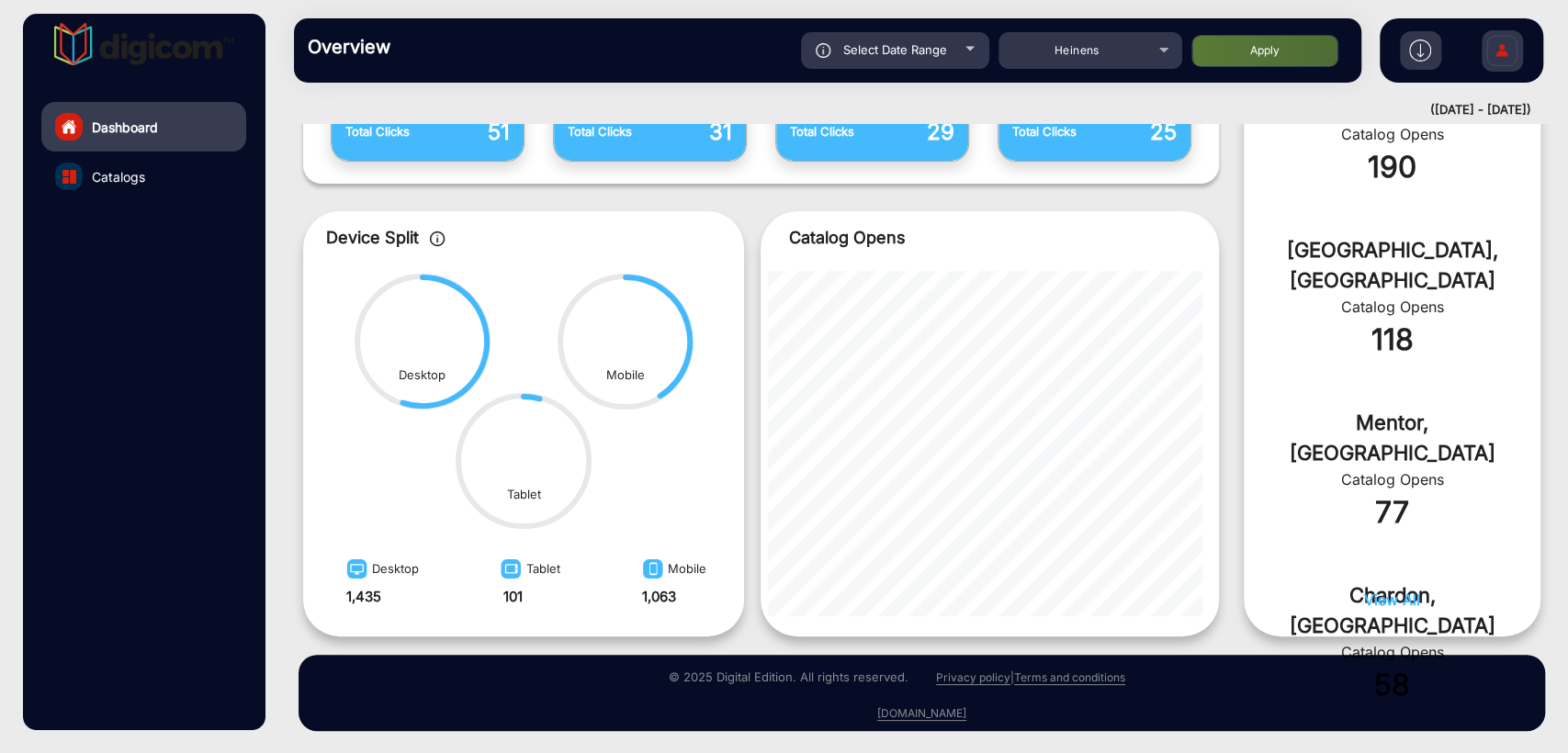
click at [874, 57] on div "Select Date Range" at bounding box center [895, 51] width 188 height 37
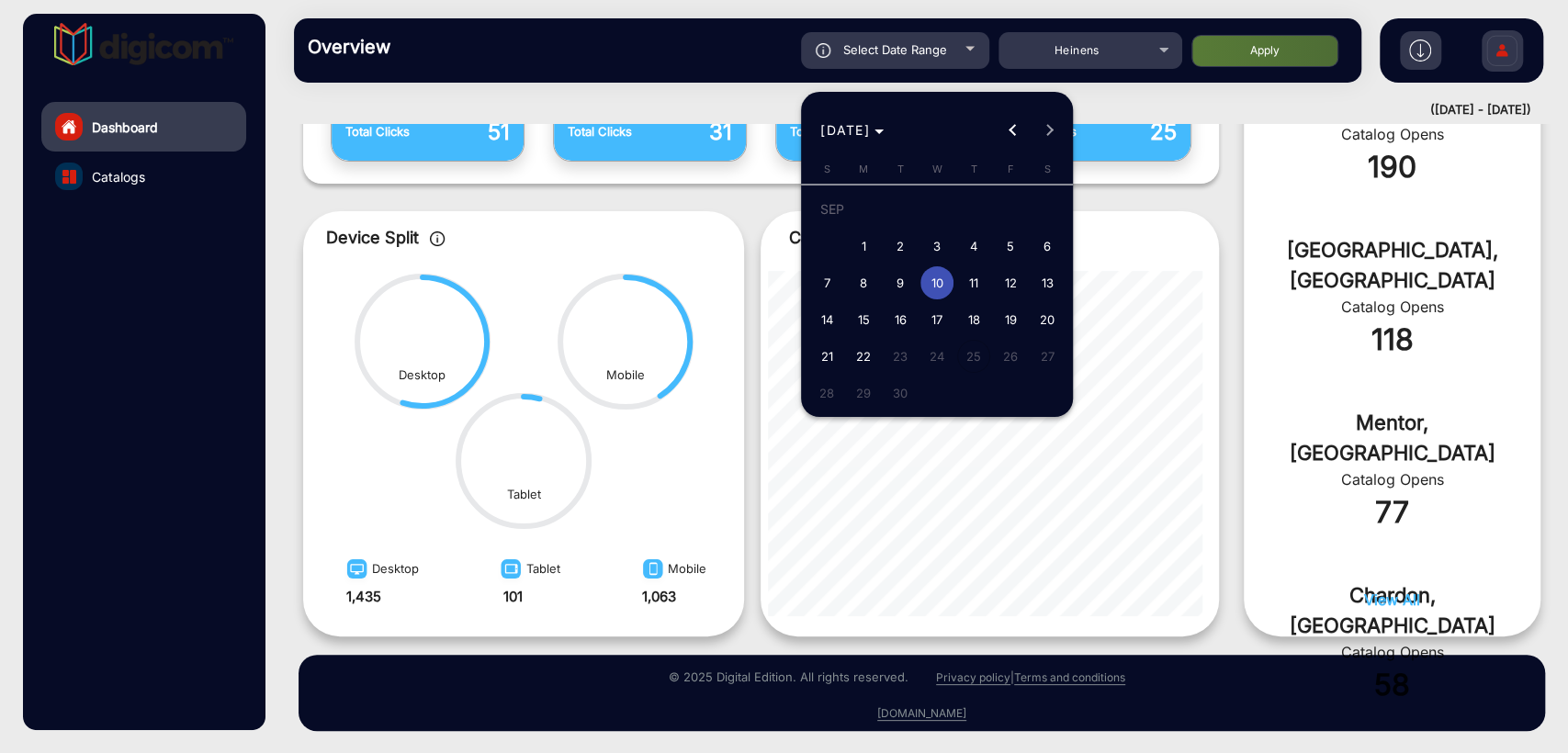
click at [855, 250] on span "1" at bounding box center [863, 246] width 33 height 33
type input "[DATE]"
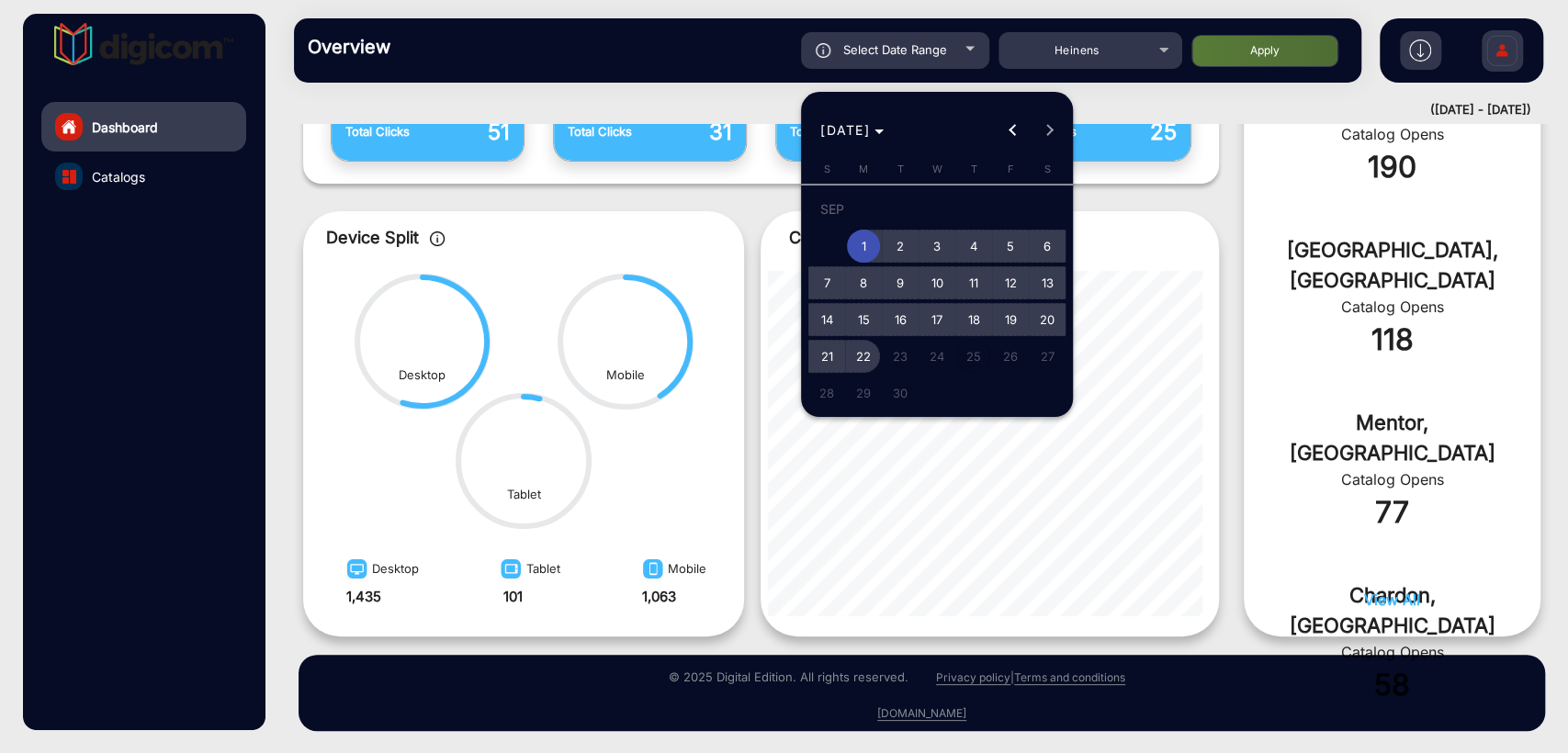
click at [862, 359] on span "22" at bounding box center [863, 357] width 33 height 33
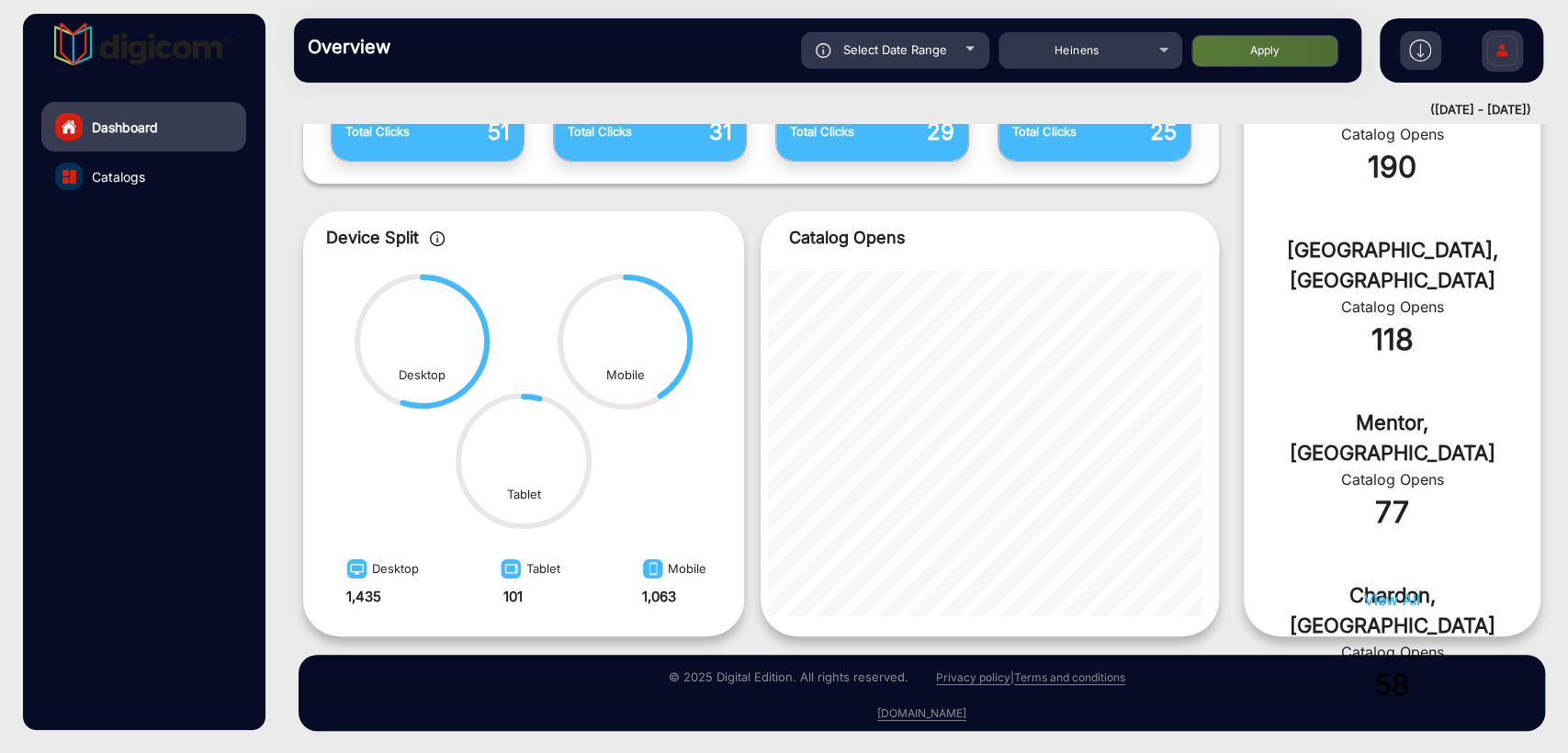
type input "[DATE]"
click at [1273, 58] on button "Apply" at bounding box center [1264, 51] width 147 height 32
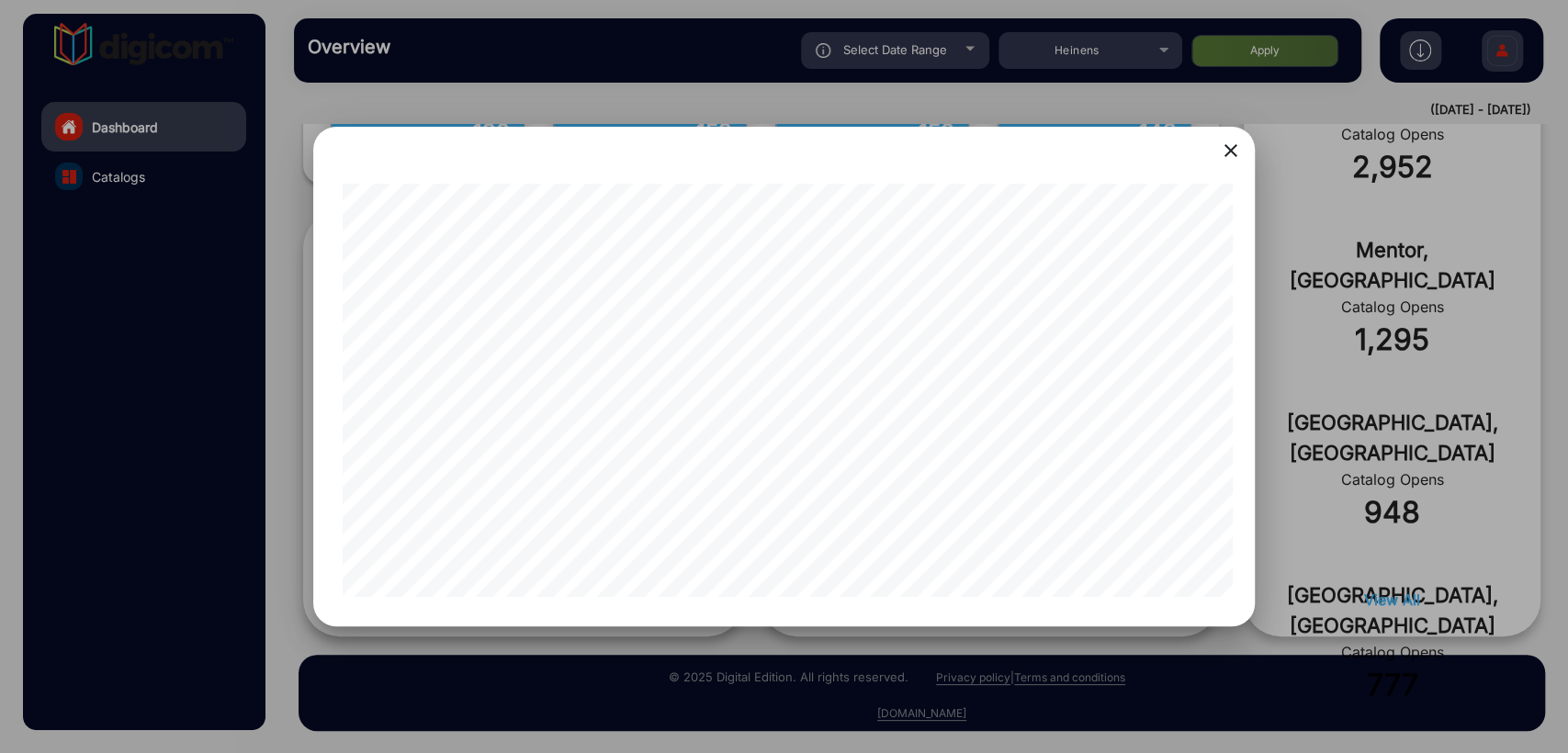
click at [1229, 155] on mat-icon "close" at bounding box center [1231, 151] width 22 height 22
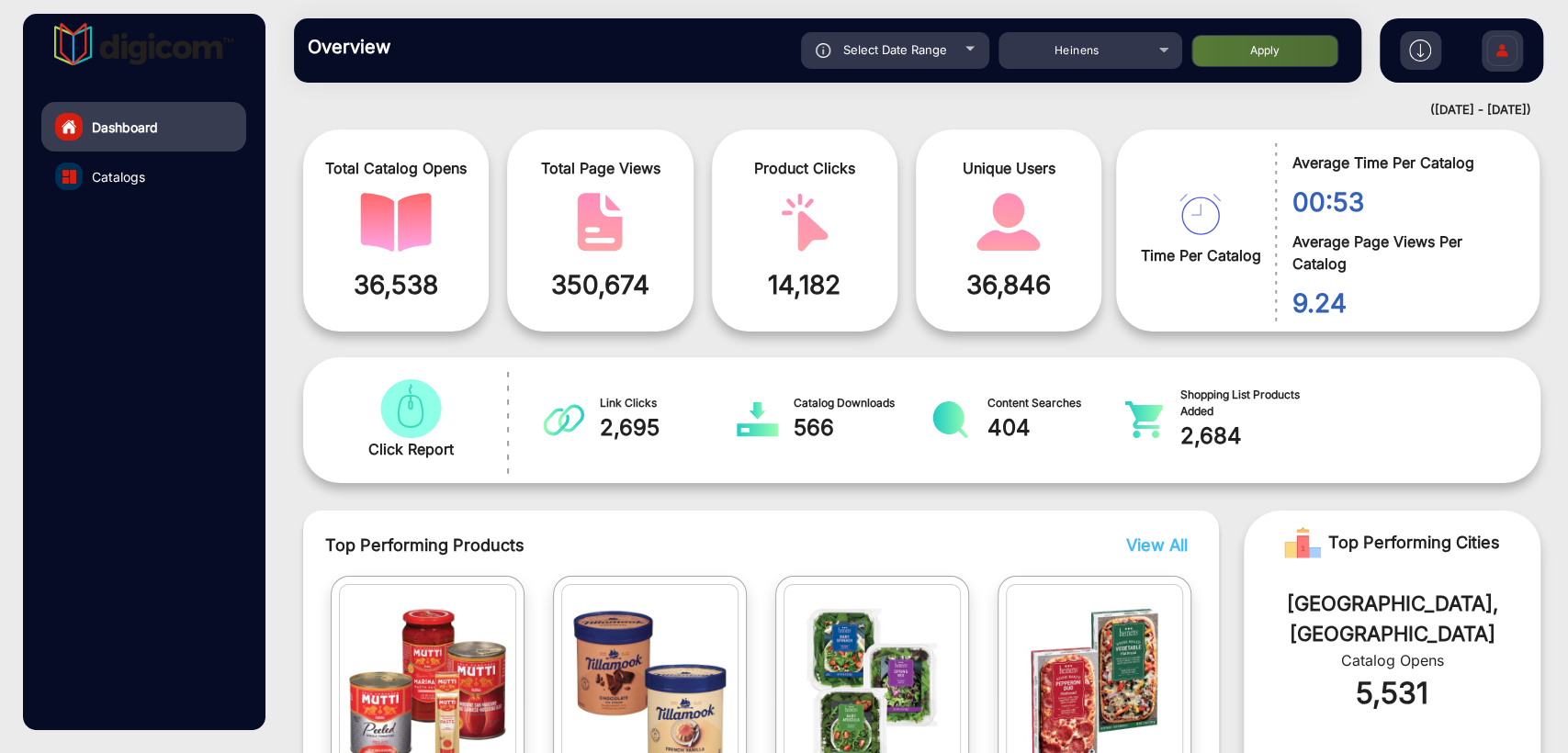
scroll to position [0, 0]
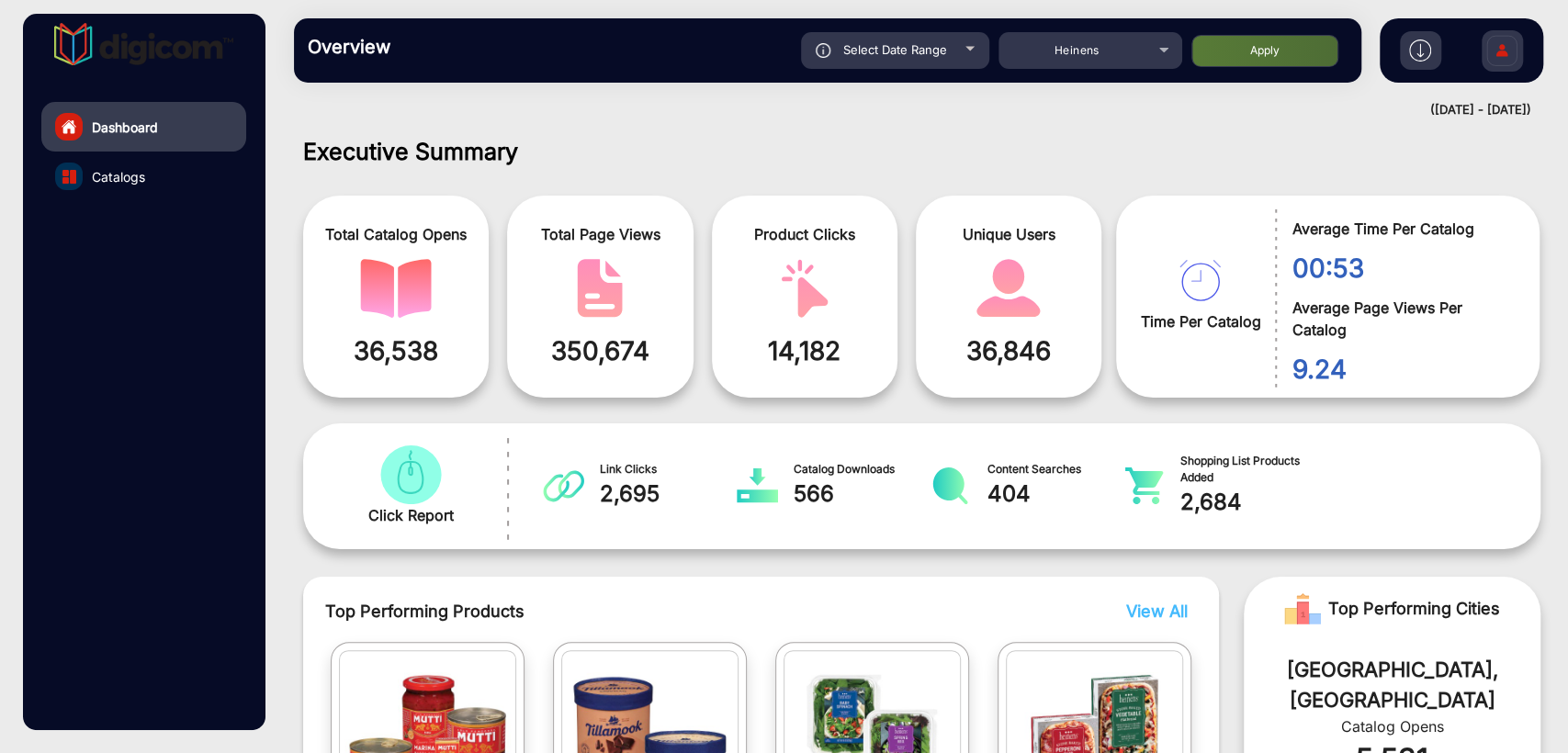
click at [143, 193] on link "Catalogs" at bounding box center [144, 176] width 205 height 50
click at [120, 180] on span "Catalogs" at bounding box center [118, 176] width 54 height 19
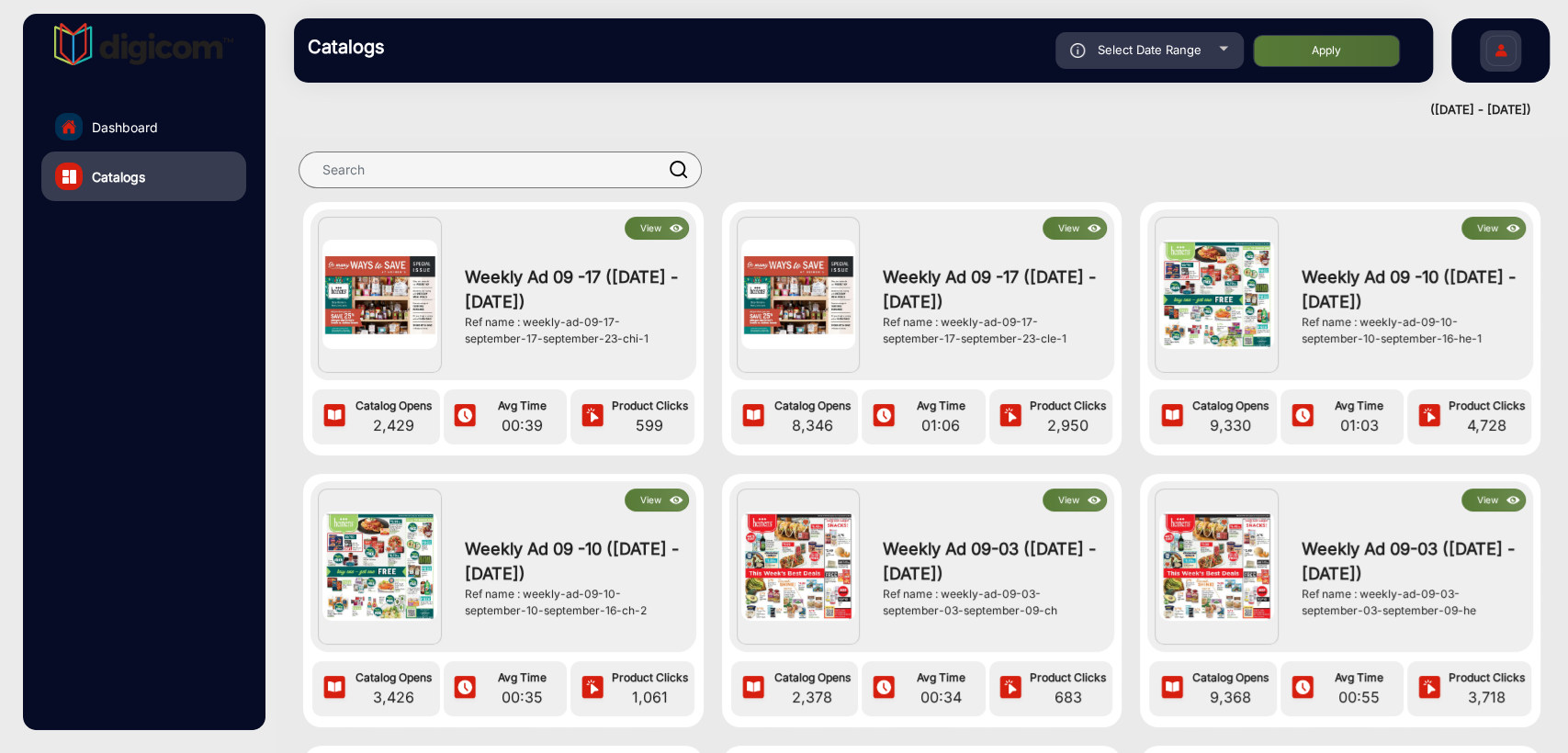
drag, startPoint x: 524, startPoint y: 337, endPoint x: 586, endPoint y: 352, distance: 63.8
click at [586, 347] on div "Ref name : weekly-ad-09-17-september-17-september-23-chi-1" at bounding box center [572, 331] width 215 height 33
copy div "weekly-ad-09-17-september-17-september-23-chi-1"
drag, startPoint x: 1014, startPoint y: 349, endPoint x: 938, endPoint y: 343, distance: 76.2
click at [938, 343] on div "Ref name : weekly-ad-09-17-september-17-september-23-cle-1" at bounding box center [990, 331] width 215 height 33
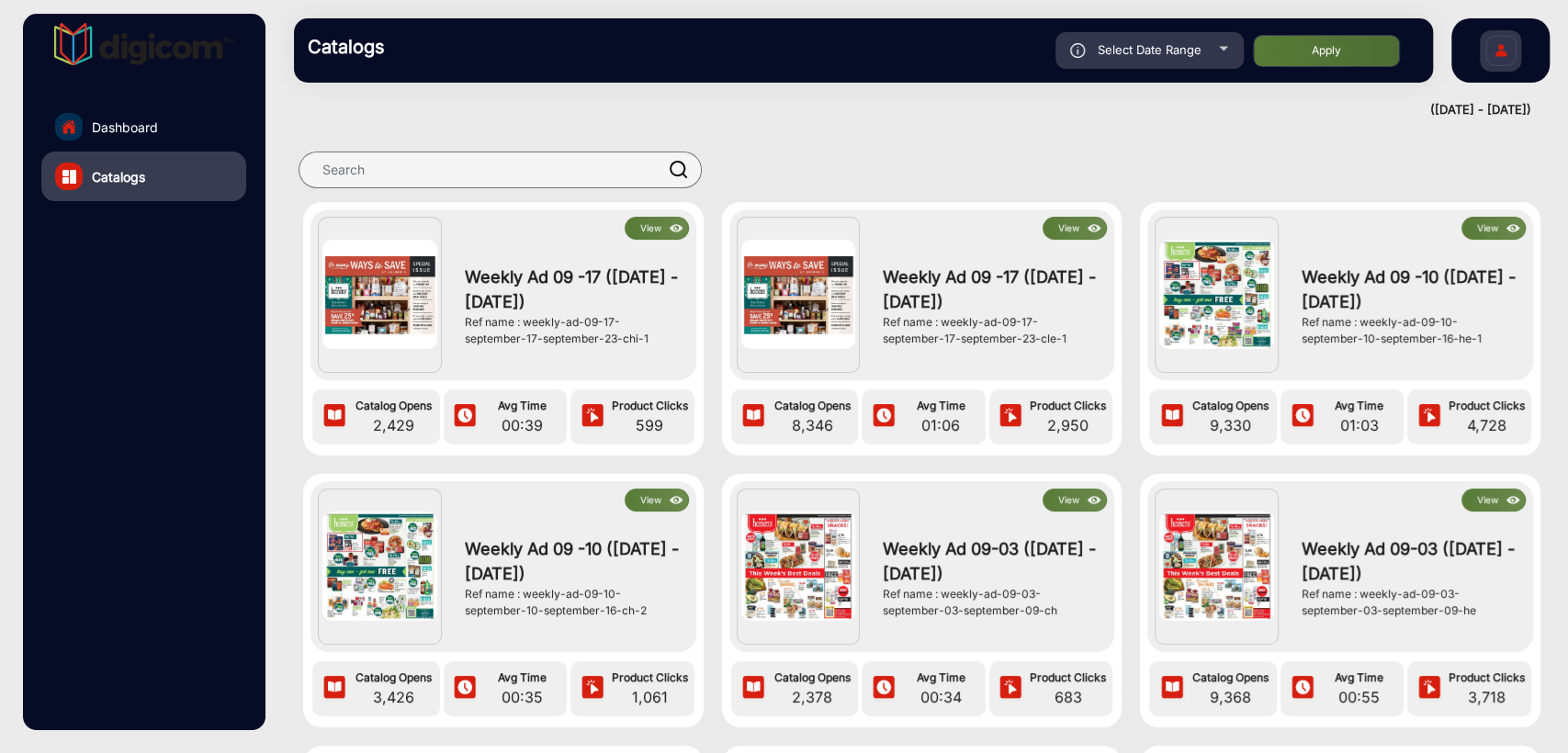
copy div "weekly-ad-09-17-september-17-september-23-cle-1"
click at [864, 130] on div "View Weekly Ad 09 -17 (September 17 - September 23) Ref name : weekly-ad-09-17-…" at bounding box center [921, 439] width 1292 height 630
drag, startPoint x: 942, startPoint y: 334, endPoint x: 1012, endPoint y: 357, distance: 73.7
click at [1012, 347] on div "Ref name : weekly-ad-09-17-september-17-september-23-cle-1" at bounding box center [990, 331] width 215 height 33
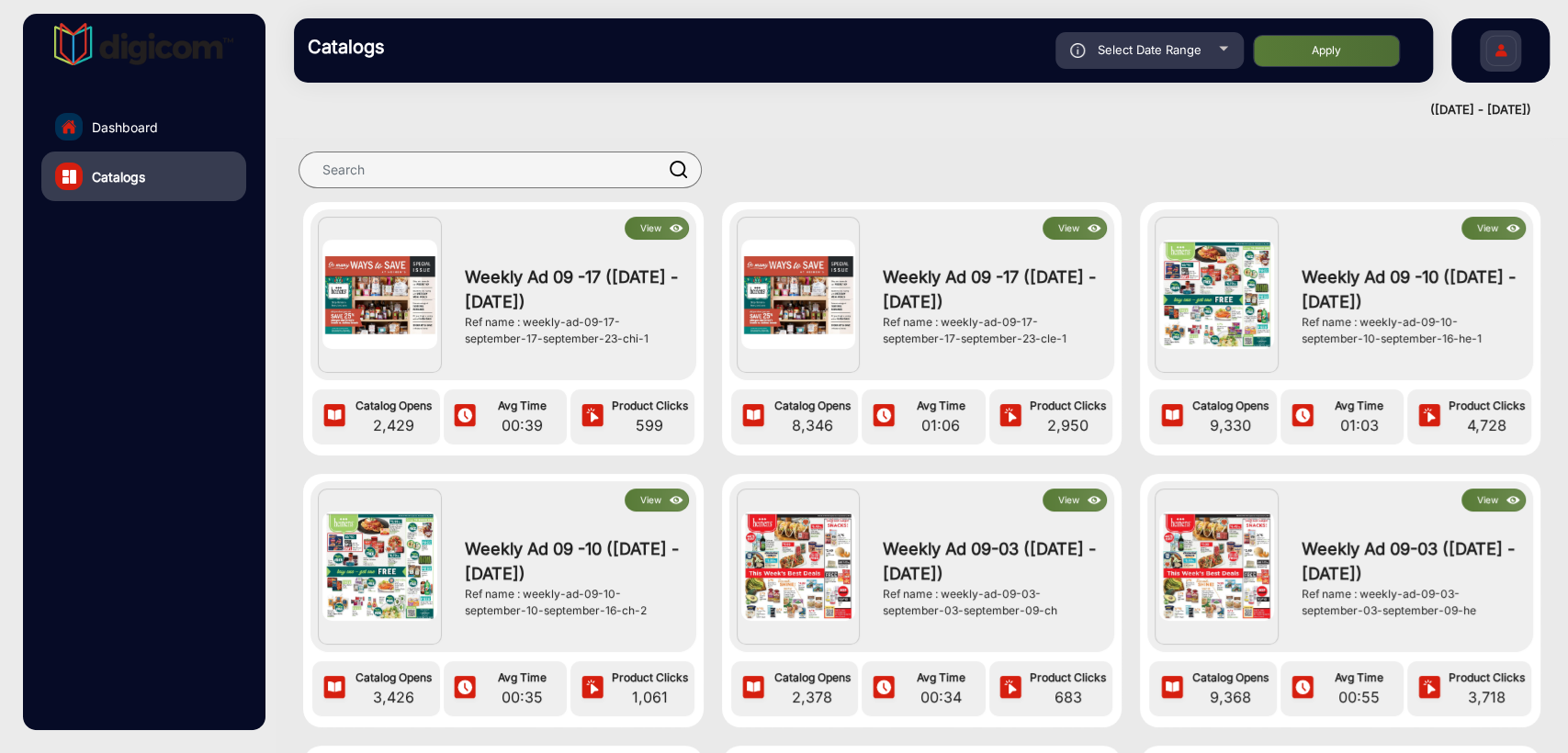
copy div "weekly-ad-09-17-september-17-september-23-cle-1"
click at [881, 138] on div at bounding box center [921, 170] width 1292 height 65
click at [140, 124] on span "Dashboard" at bounding box center [125, 127] width 67 height 19
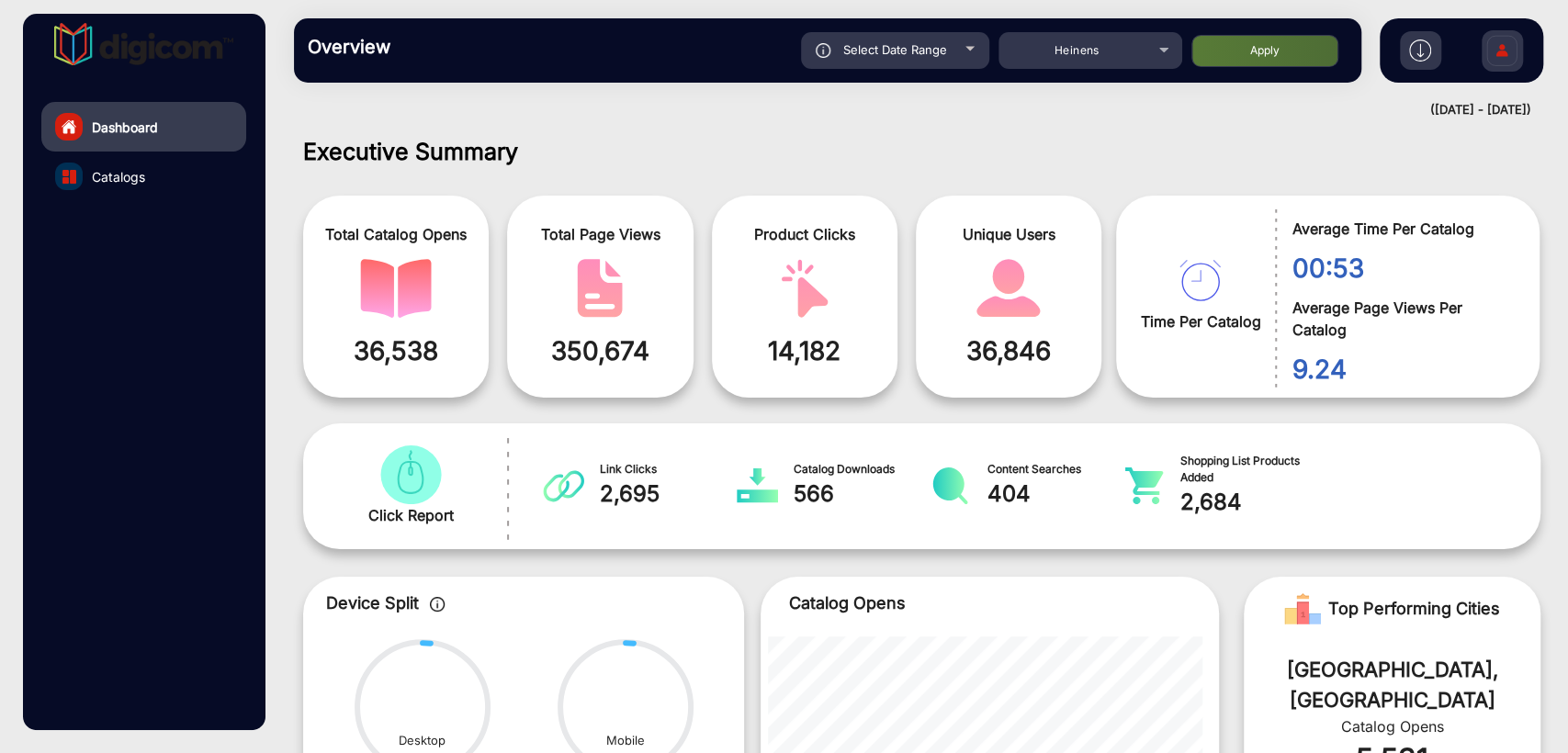
scroll to position [14, 0]
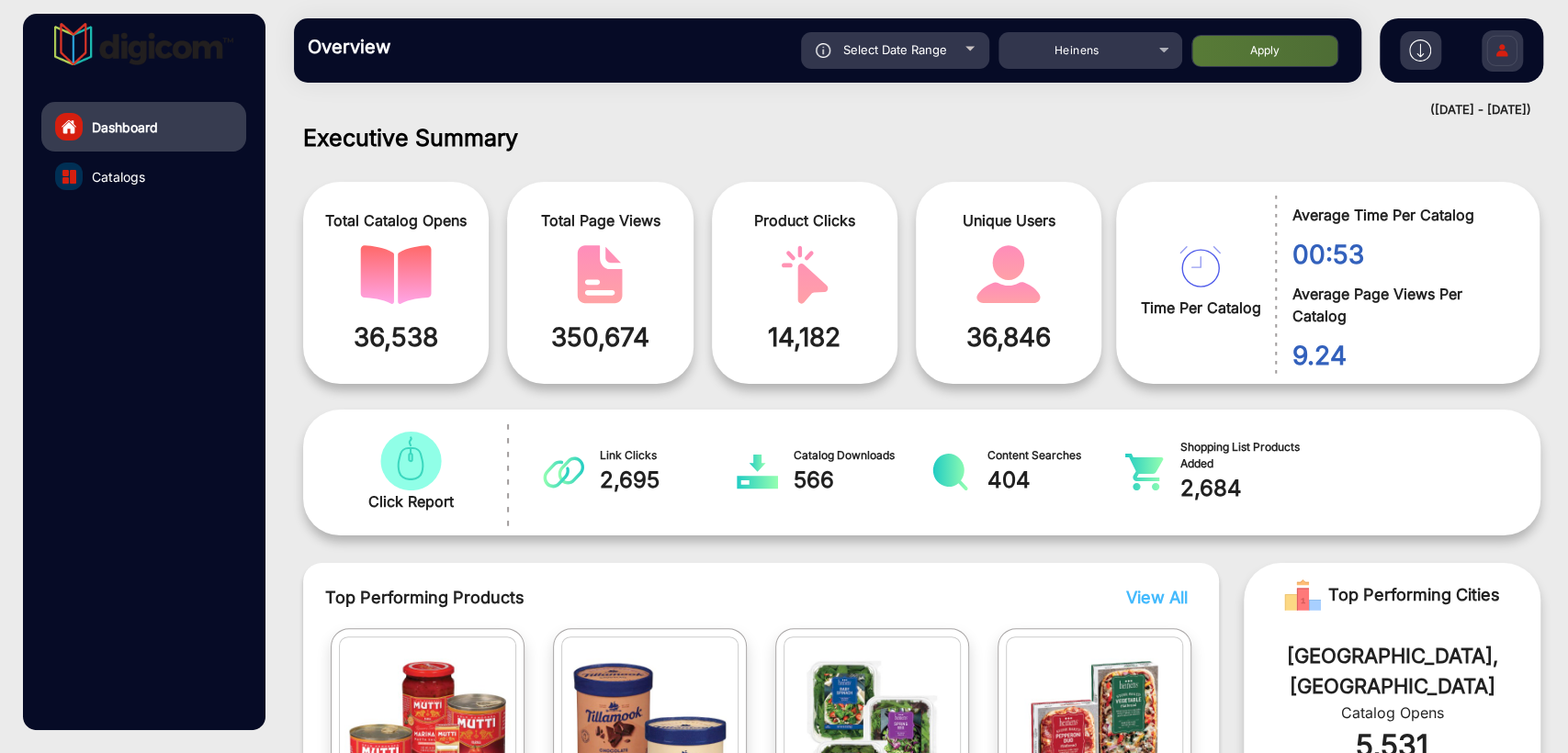
click at [922, 48] on span "Select Date Range" at bounding box center [894, 50] width 103 height 15
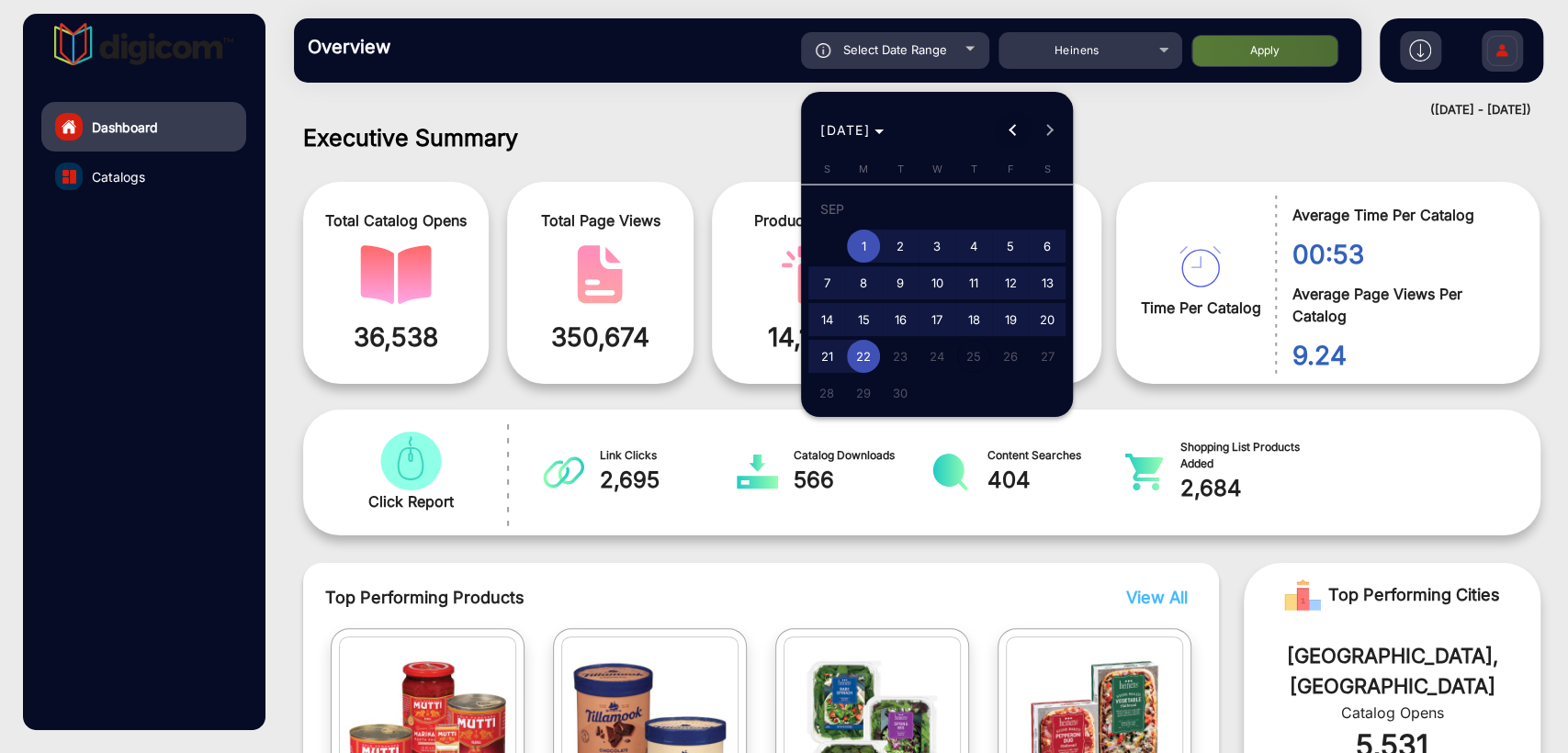
click at [1000, 130] on span "Previous month" at bounding box center [1013, 130] width 37 height 37
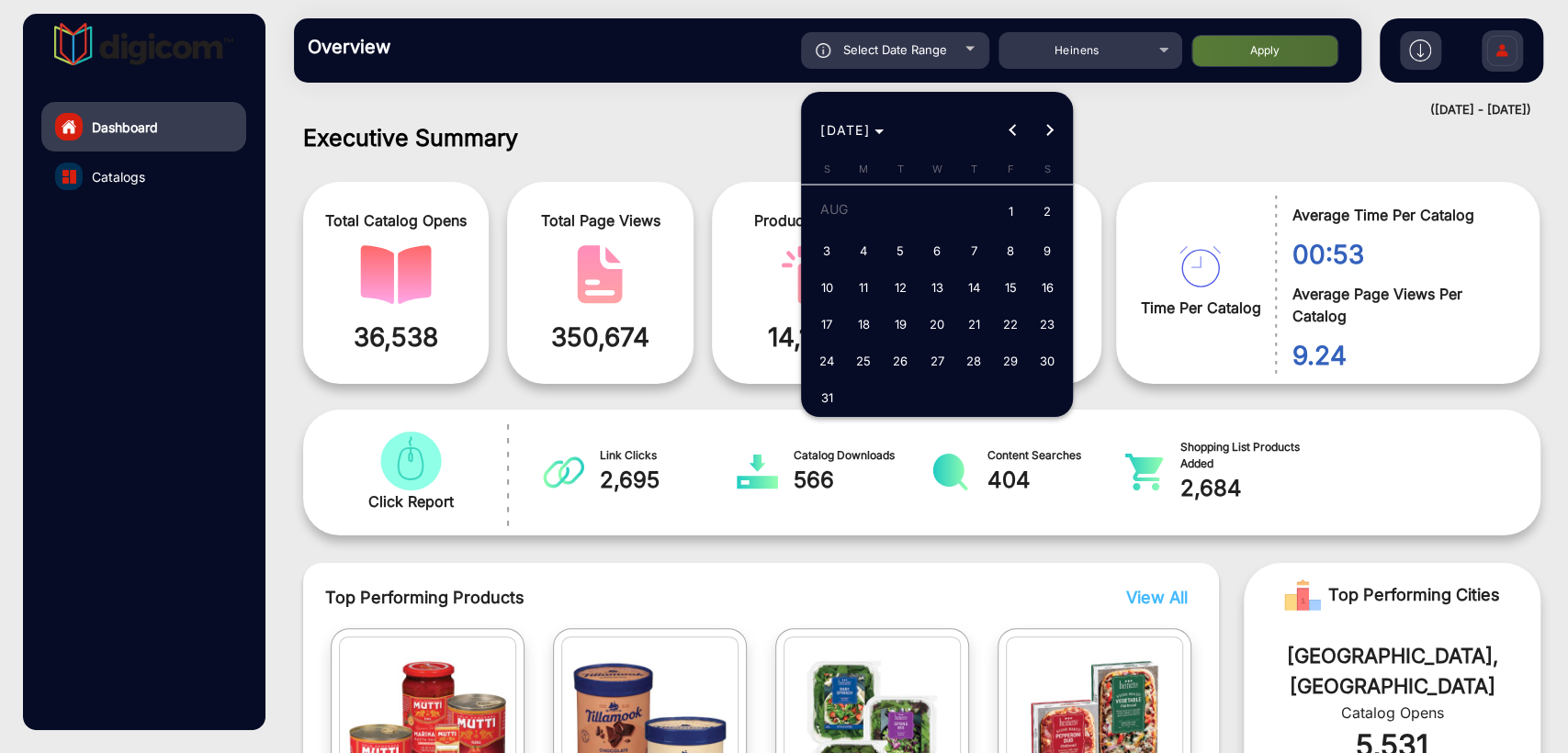
click at [1008, 214] on span "1" at bounding box center [1010, 213] width 33 height 38
type input "[DATE]"
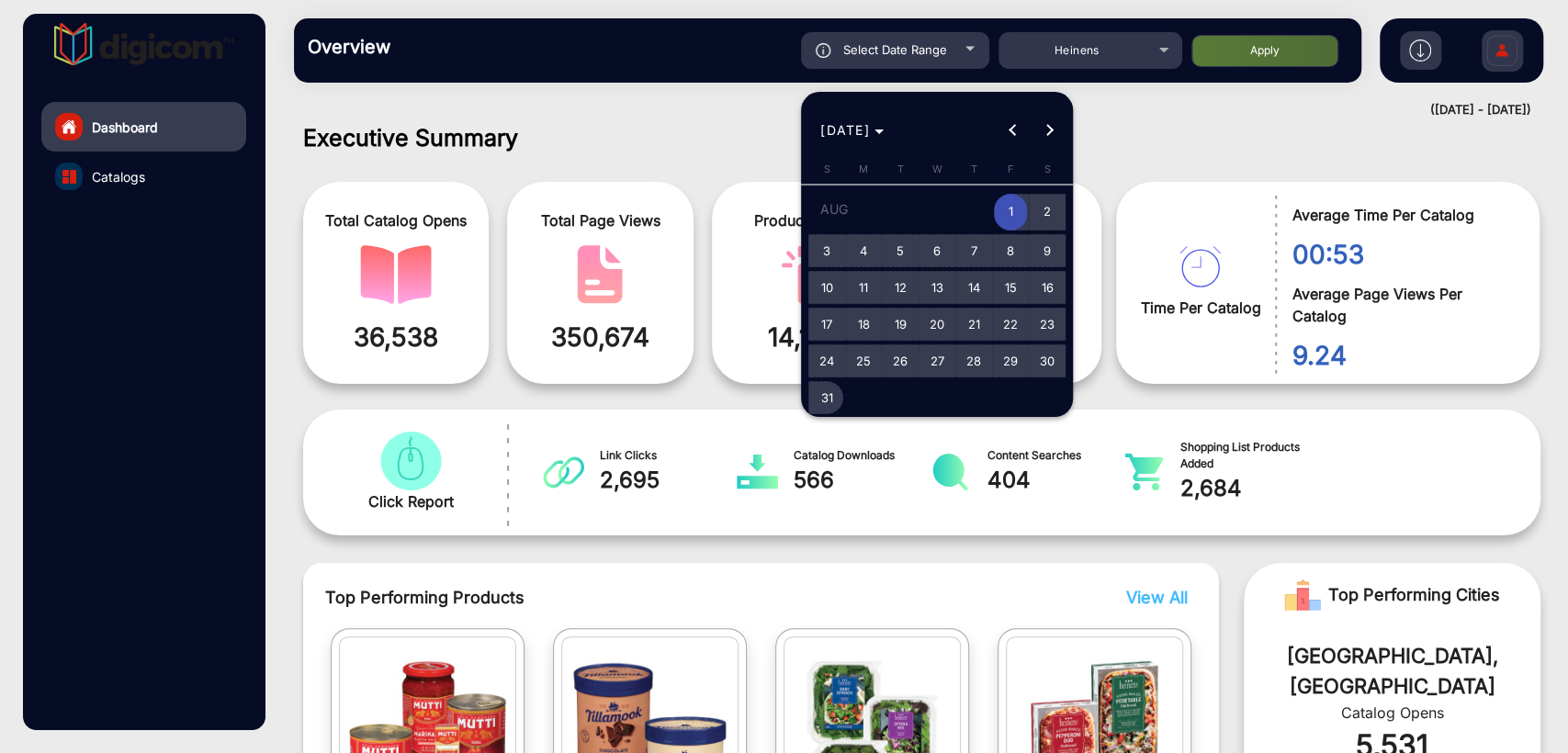
click at [823, 395] on span "31" at bounding box center [827, 397] width 33 height 33
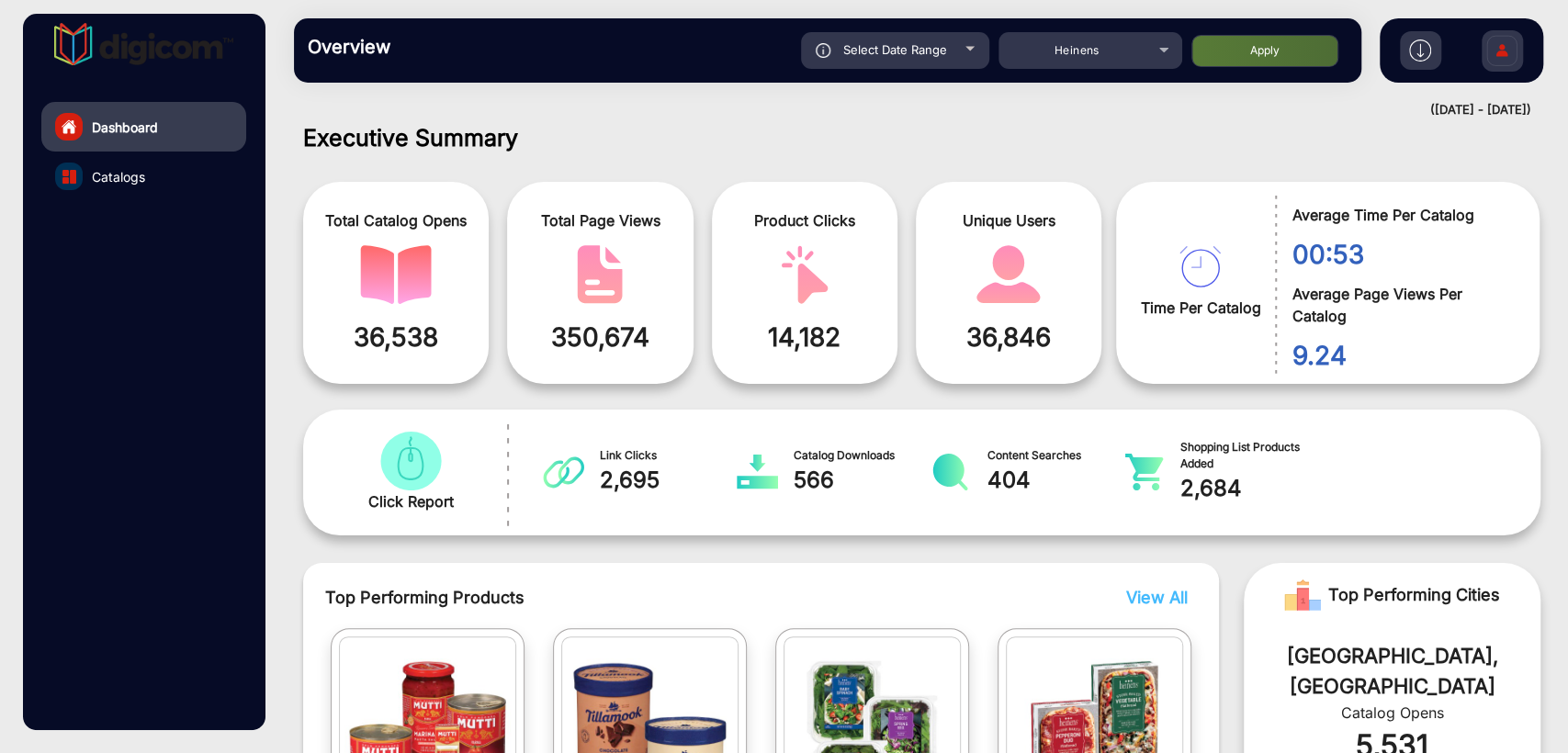
type input "[DATE]"
click at [906, 55] on span "Select Date Range" at bounding box center [894, 50] width 103 height 15
type input "[DATE]"
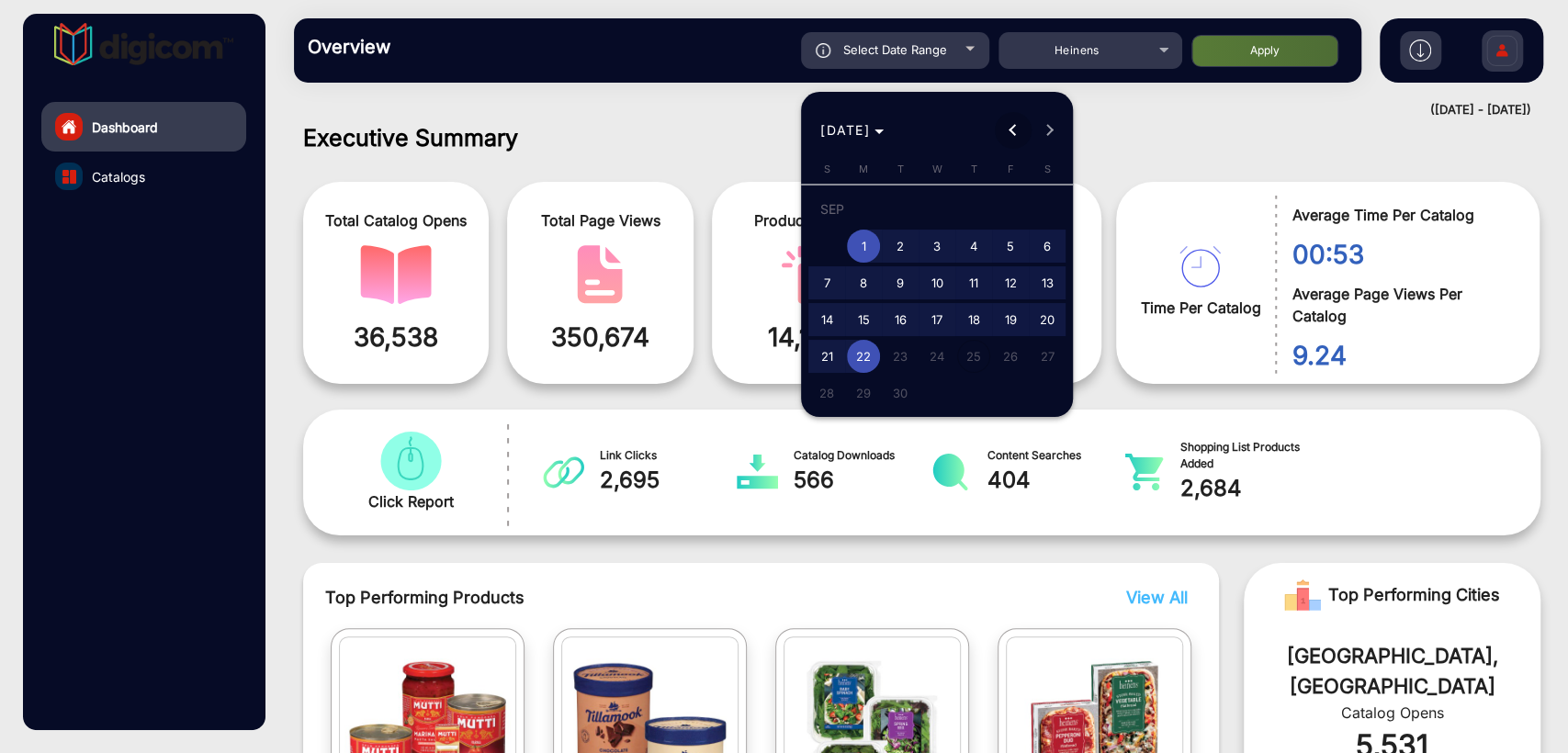
click at [1015, 124] on span "Previous month" at bounding box center [1013, 130] width 37 height 37
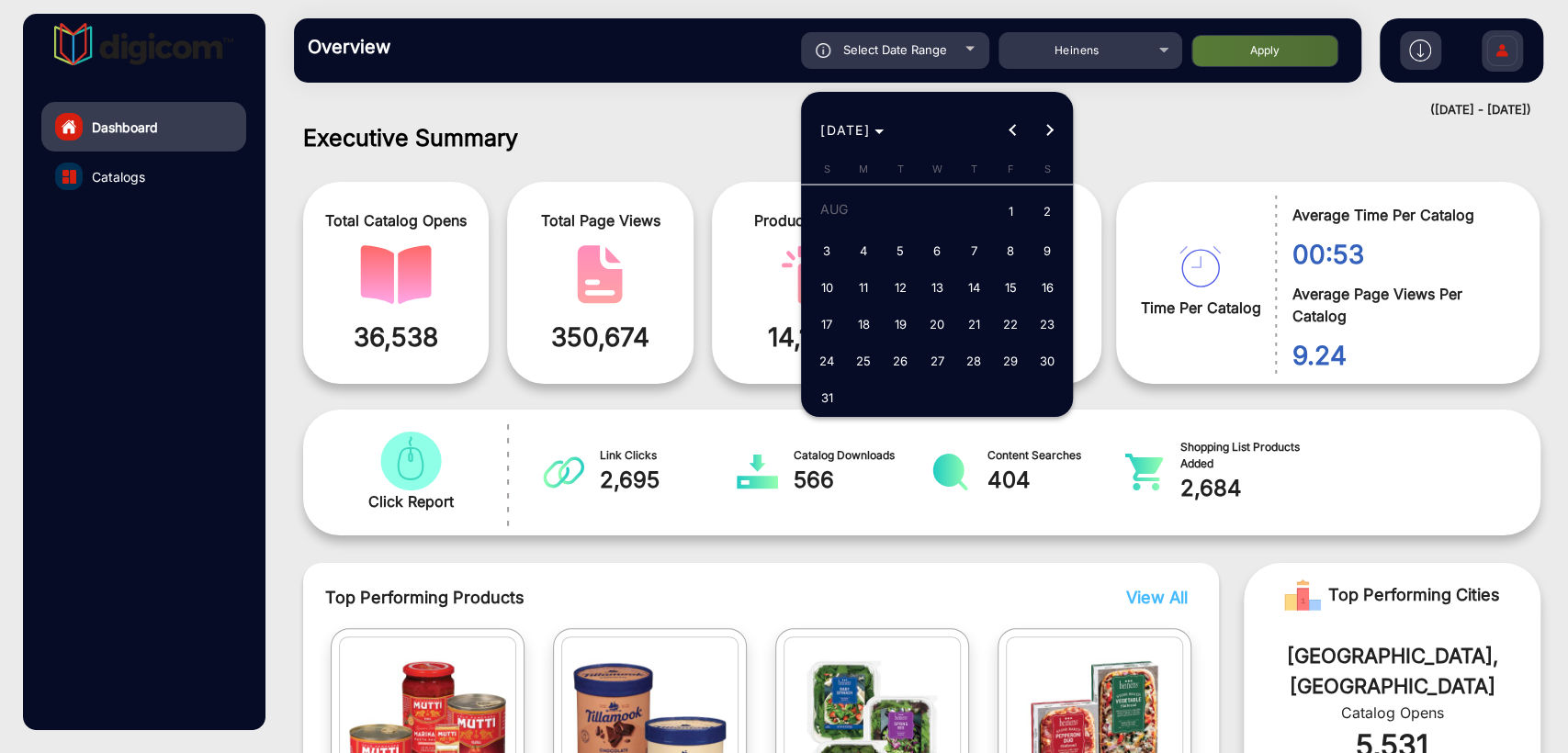
click at [1002, 215] on span "1" at bounding box center [1010, 213] width 33 height 38
type input "[DATE]"
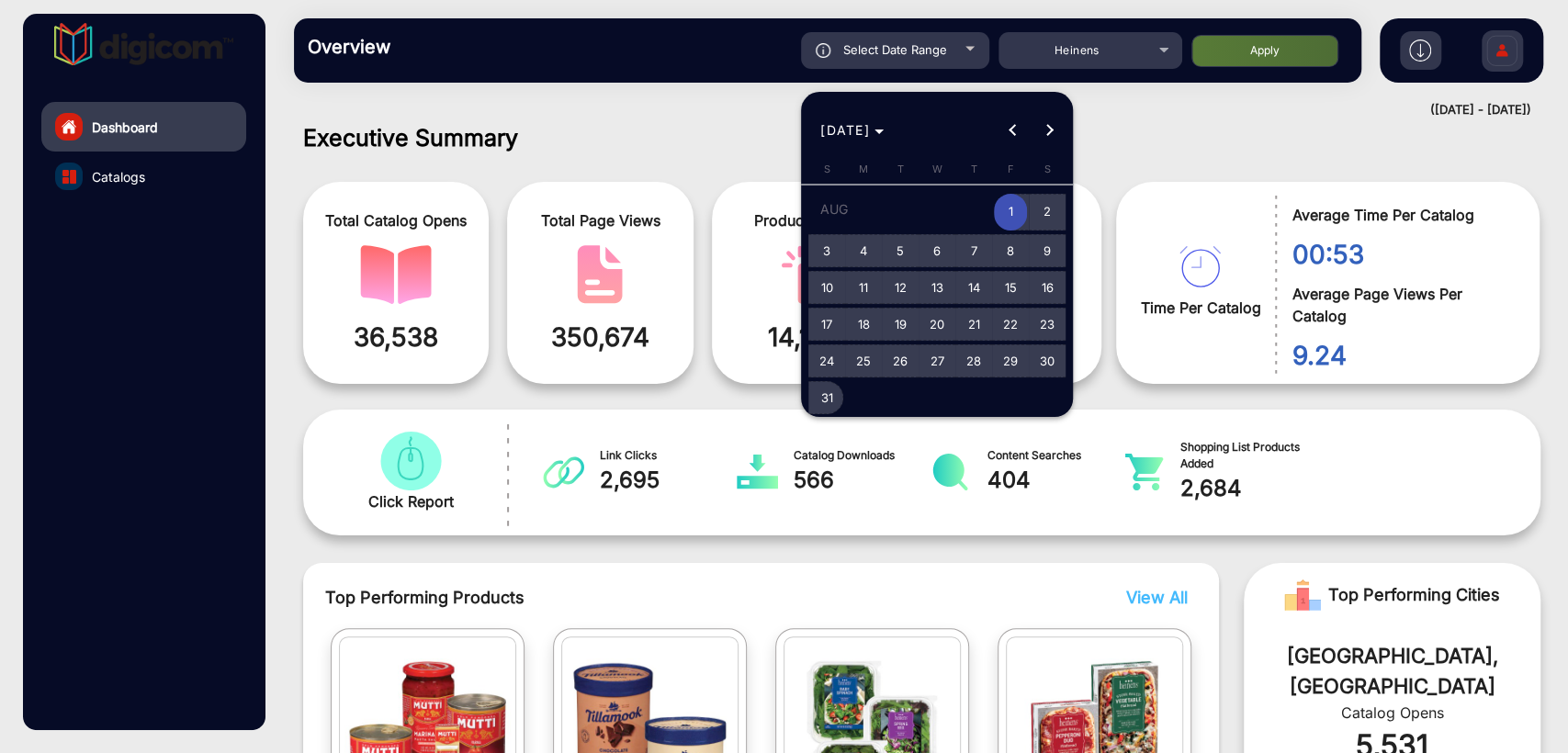
click at [821, 391] on span "31" at bounding box center [827, 397] width 33 height 33
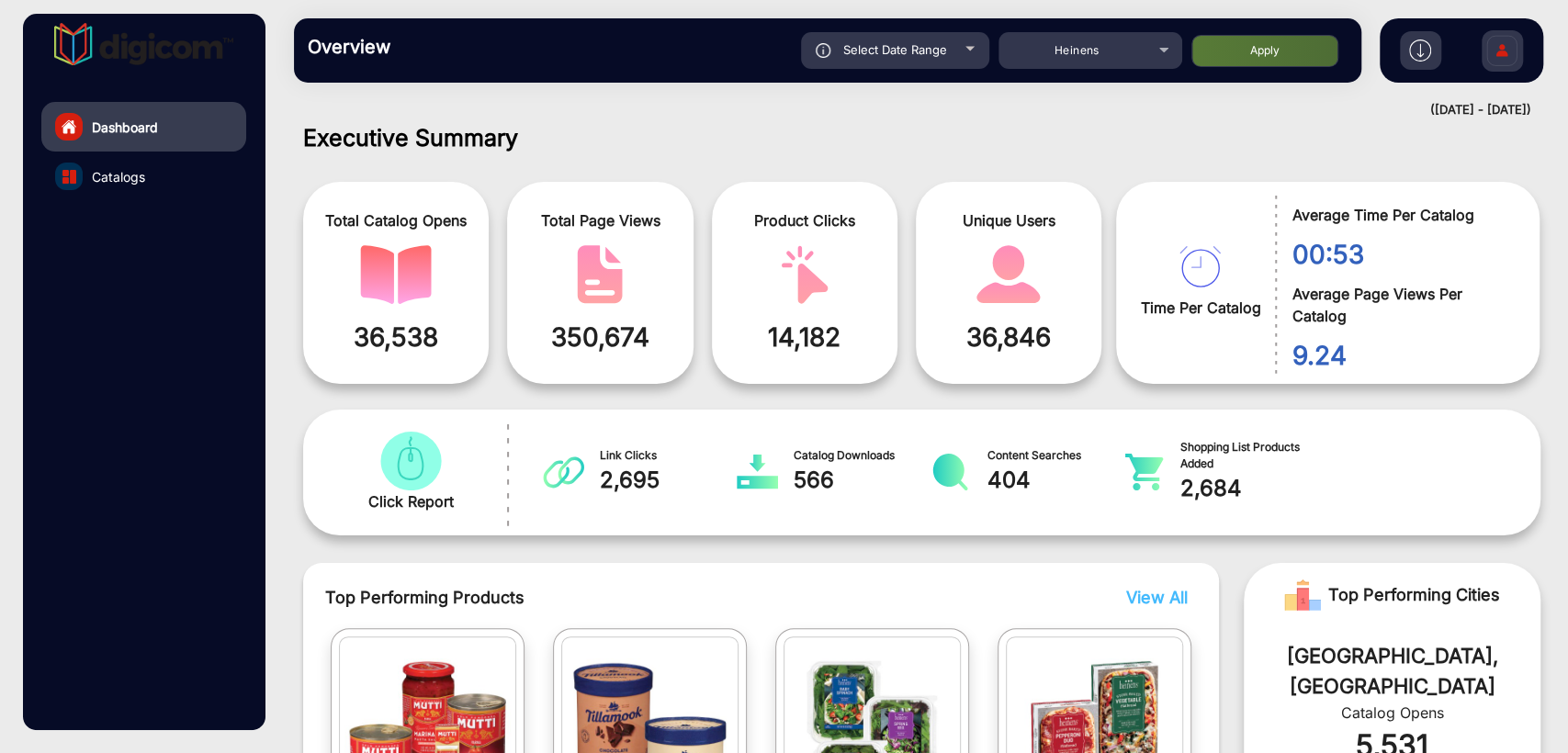
type input "[DATE]"
click at [1282, 63] on button "Apply" at bounding box center [1264, 51] width 147 height 32
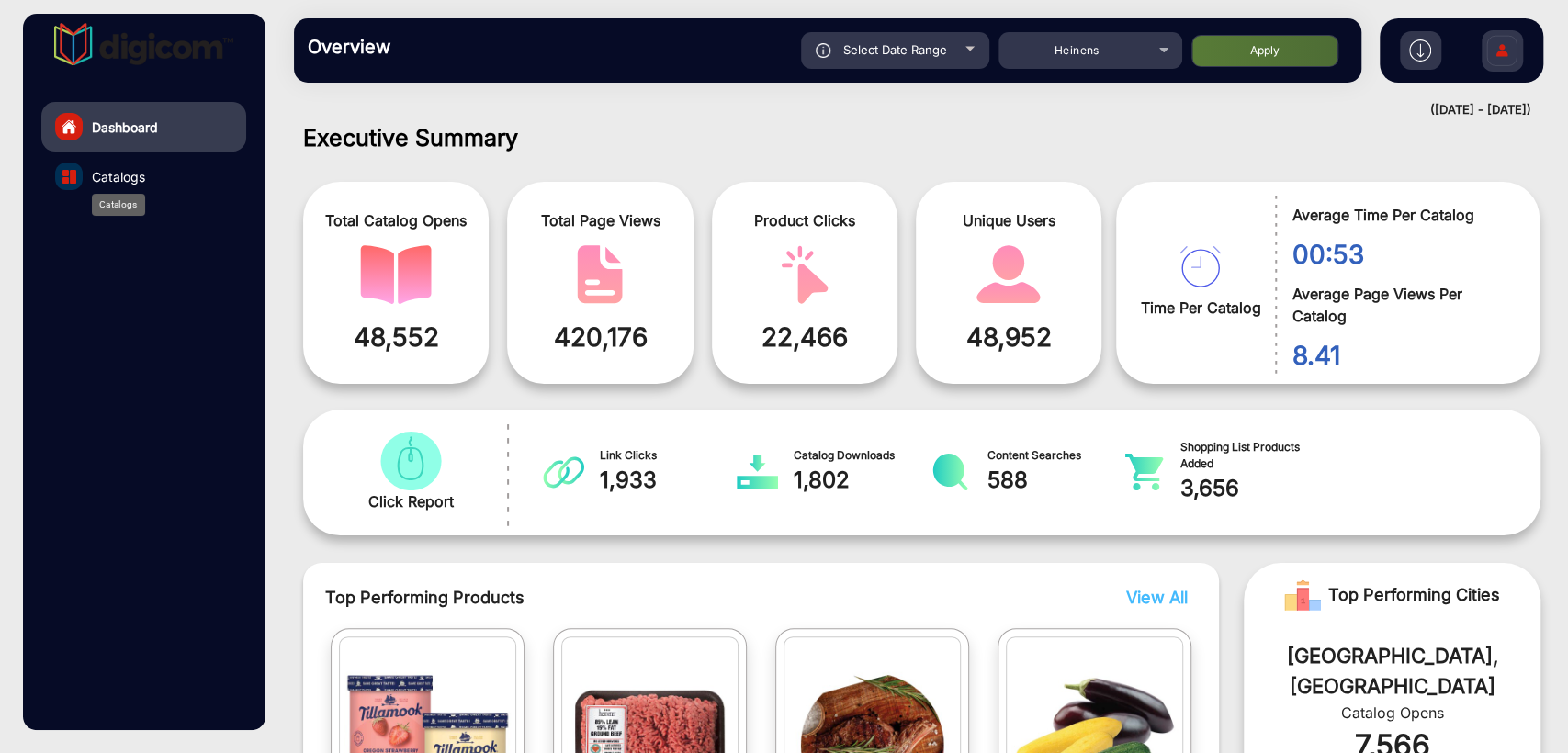
click at [144, 184] on span "Catalogs" at bounding box center [118, 176] width 54 height 19
